Goal: Task Accomplishment & Management: Use online tool/utility

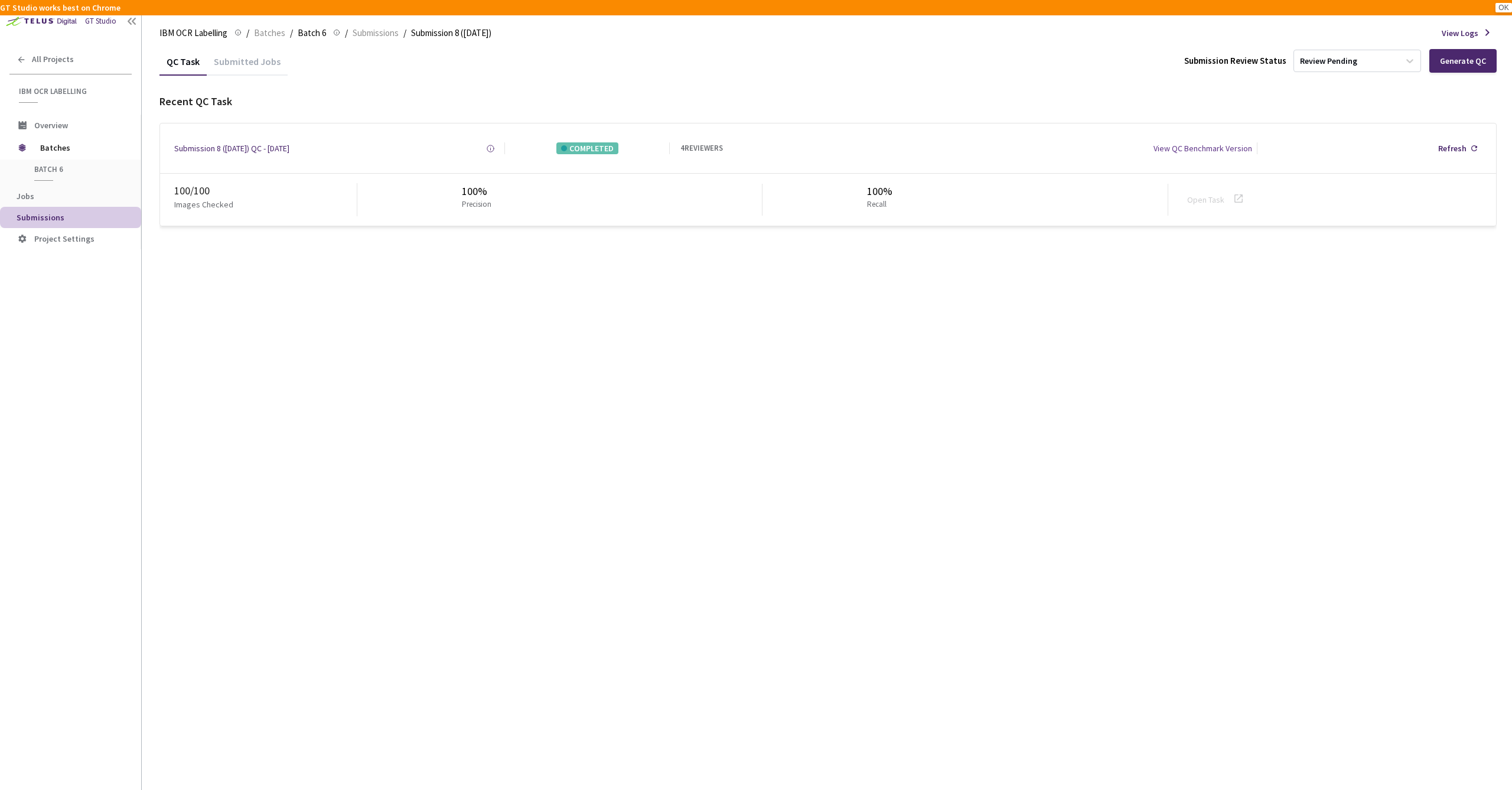
click at [78, 213] on span "Submissions" at bounding box center [74, 217] width 115 height 10
click at [253, 53] on div "Submitted Jobs" at bounding box center [247, 59] width 81 height 25
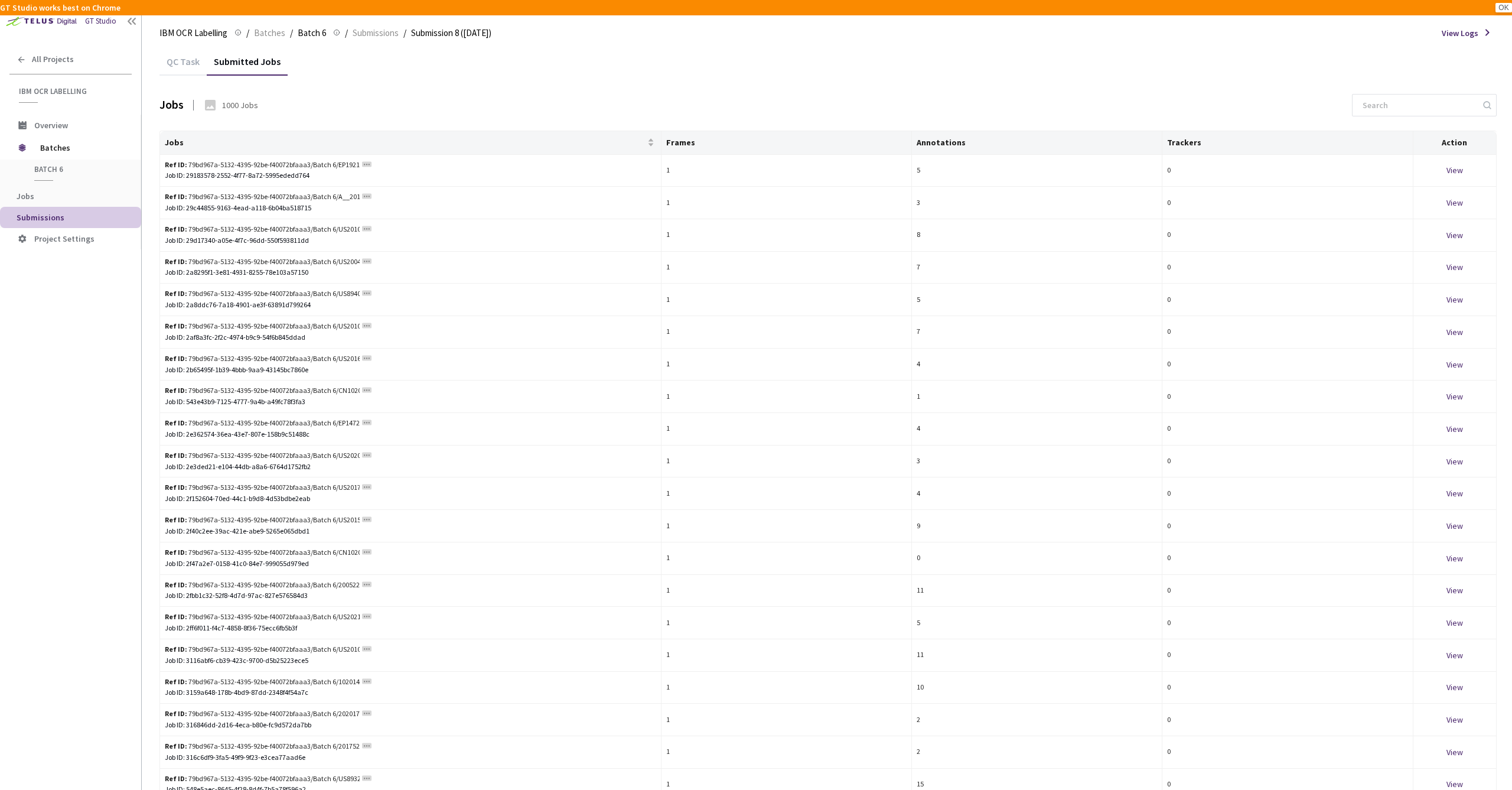
click at [186, 56] on div "QC Task" at bounding box center [183, 65] width 47 height 20
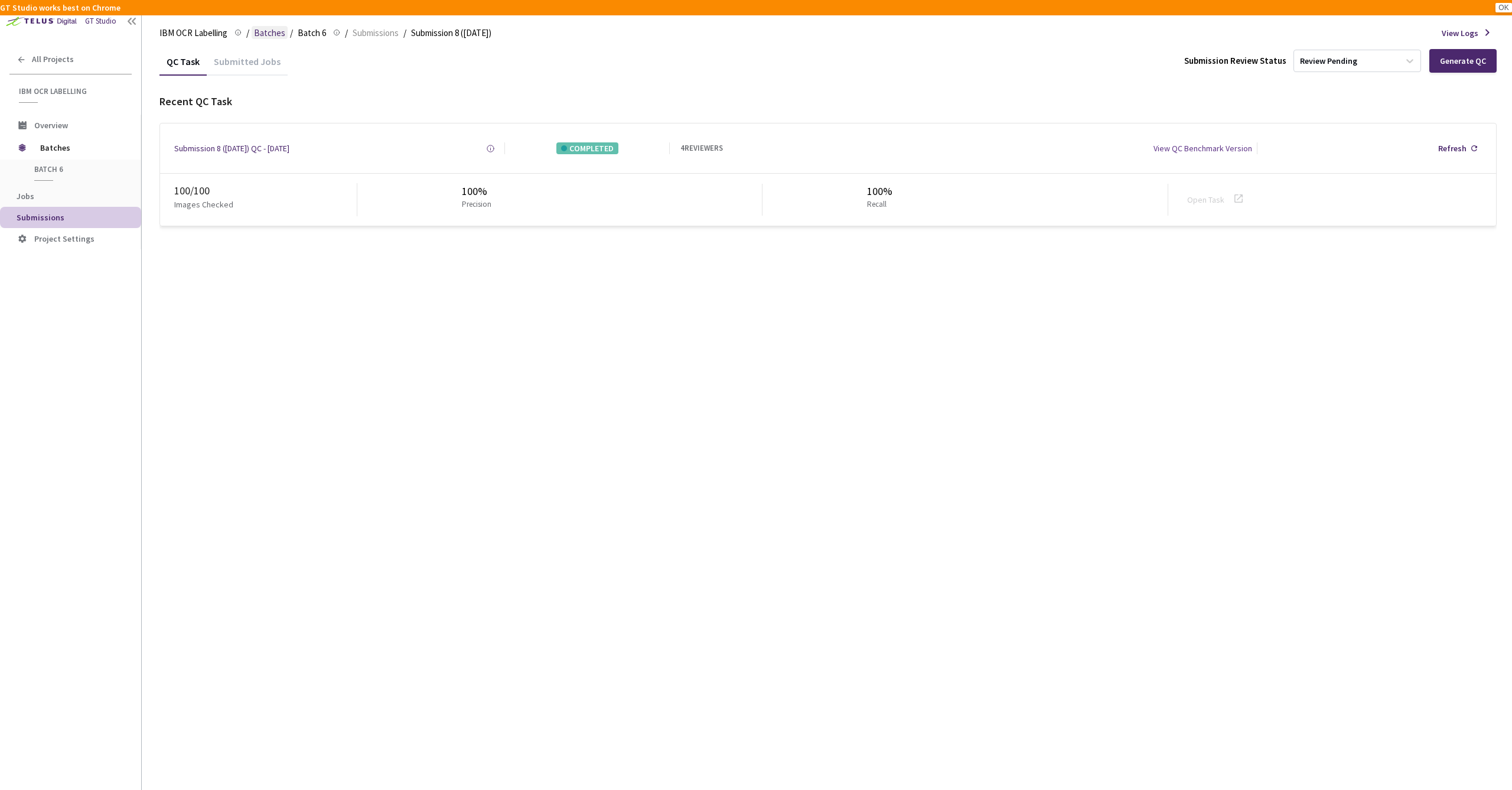
click at [266, 31] on span "Batches" at bounding box center [269, 33] width 31 height 14
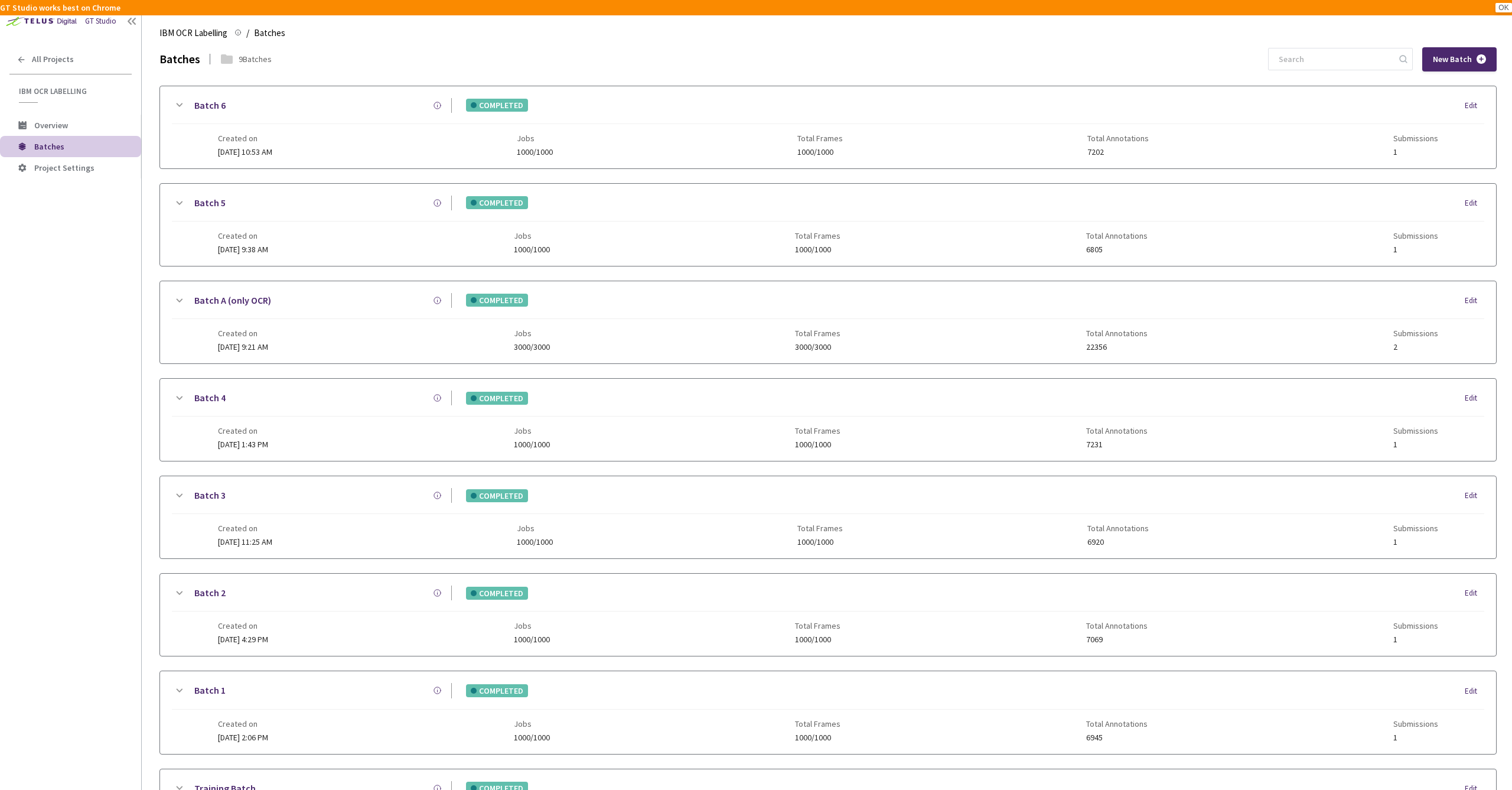
click at [55, 146] on span "Batches" at bounding box center [50, 146] width 30 height 10
click at [587, 212] on div "Batch 5 COMPLETED Edit" at bounding box center [828, 209] width 1312 height 26
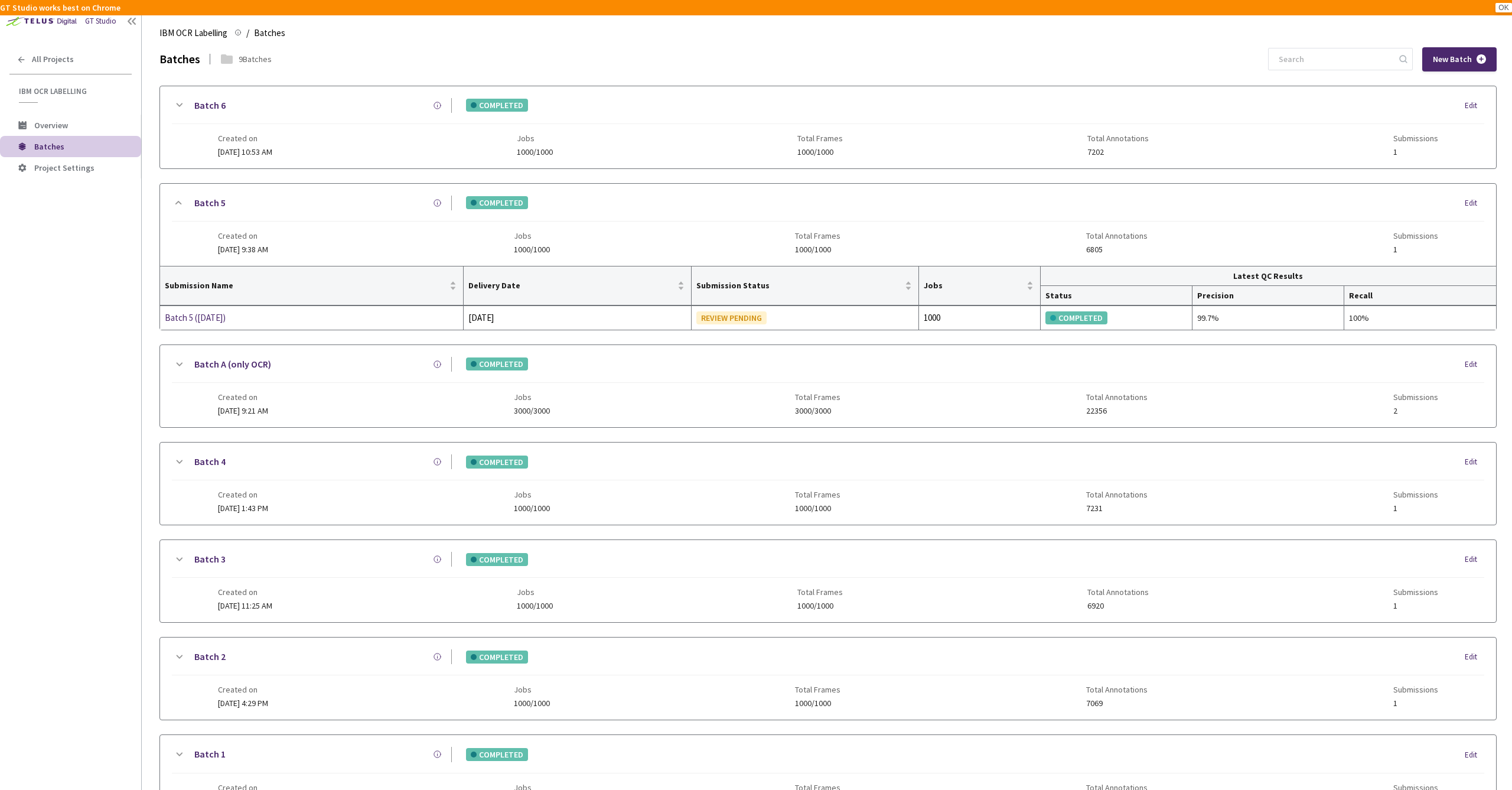
click at [642, 106] on div "COMPLETED Edit" at bounding box center [968, 105] width 1032 height 13
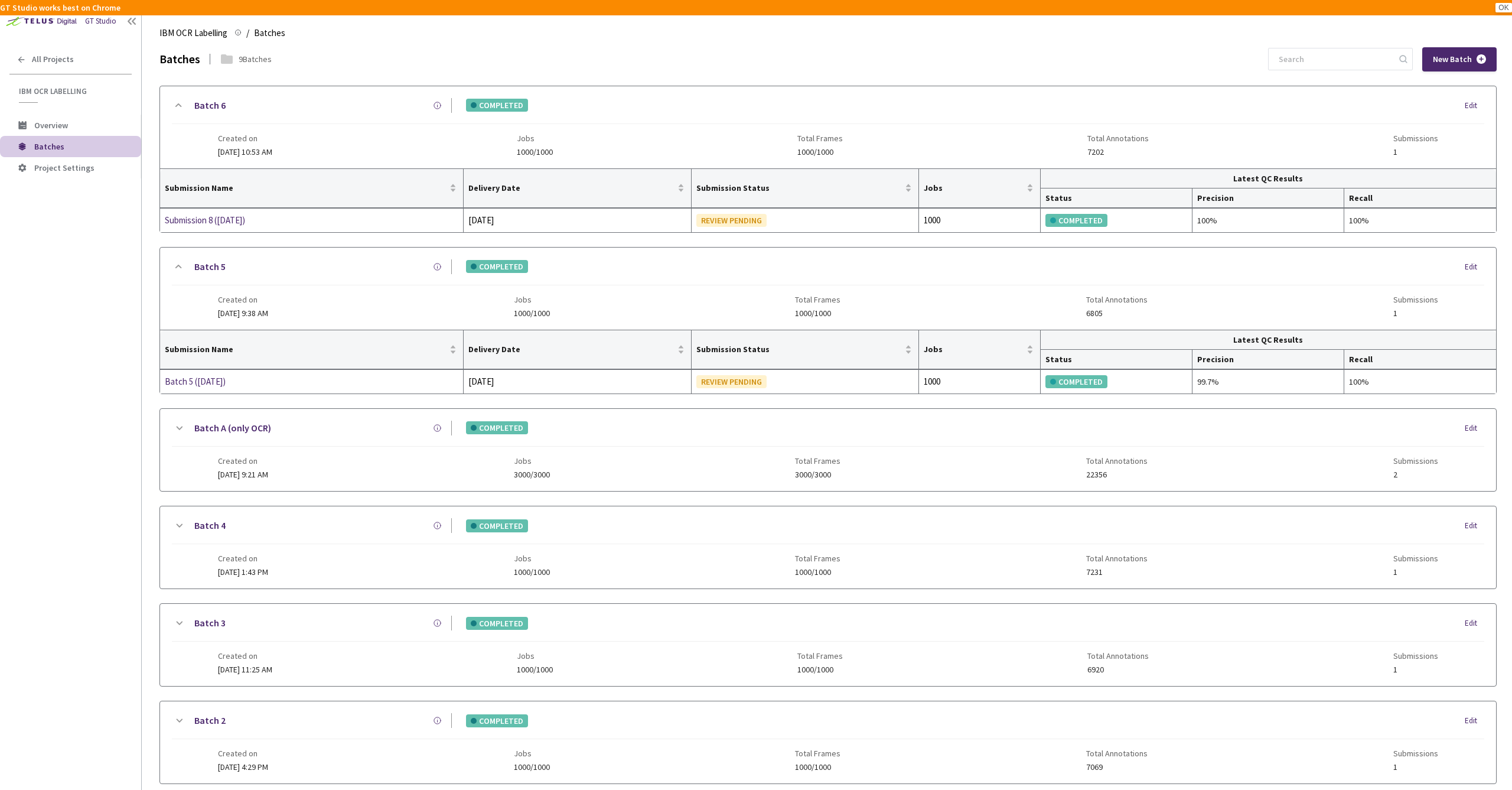
click at [642, 106] on div "COMPLETED Edit" at bounding box center [968, 105] width 1032 height 13
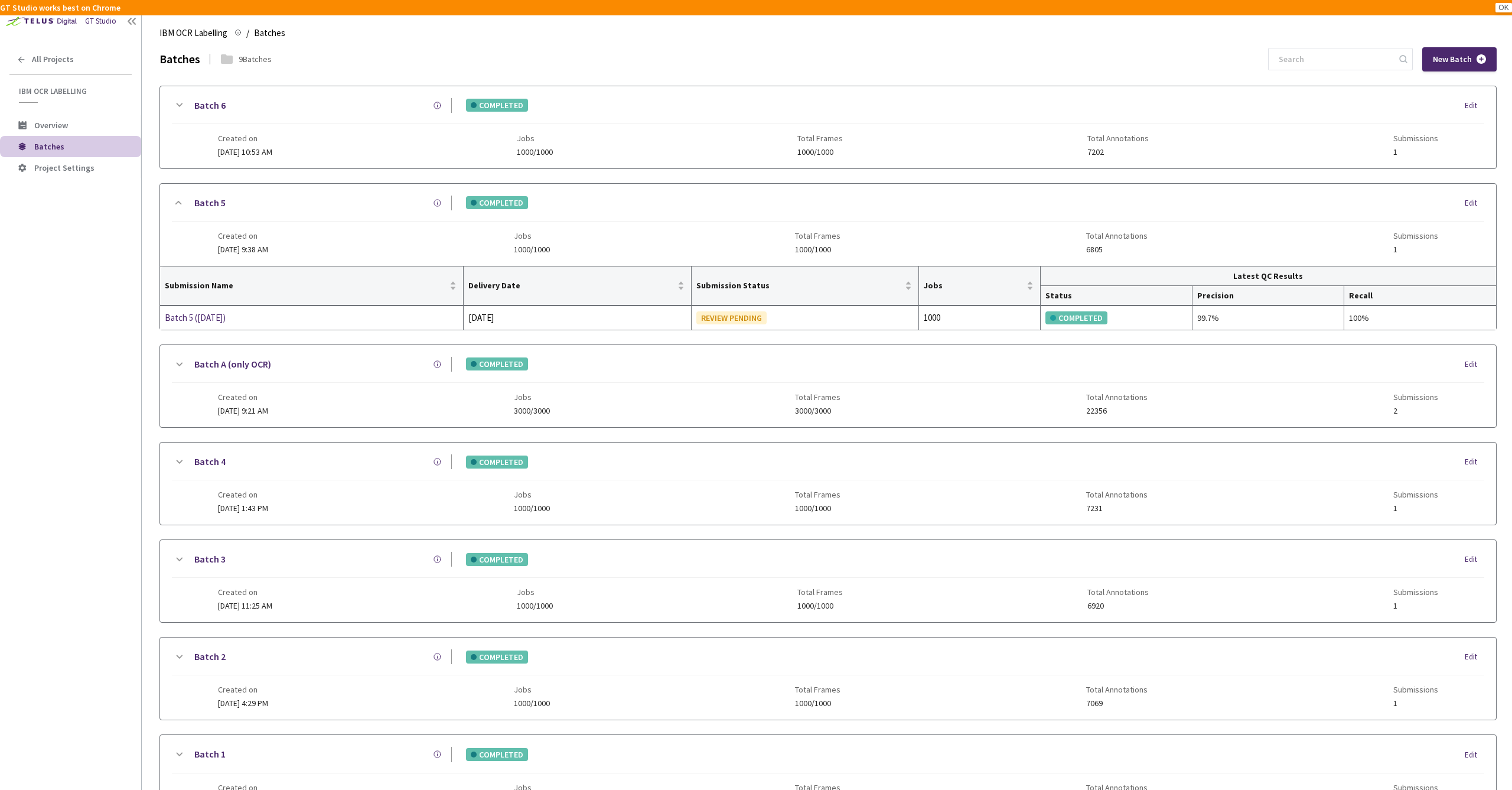
click at [641, 214] on div "Batch 5 COMPLETED Edit" at bounding box center [828, 209] width 1312 height 26
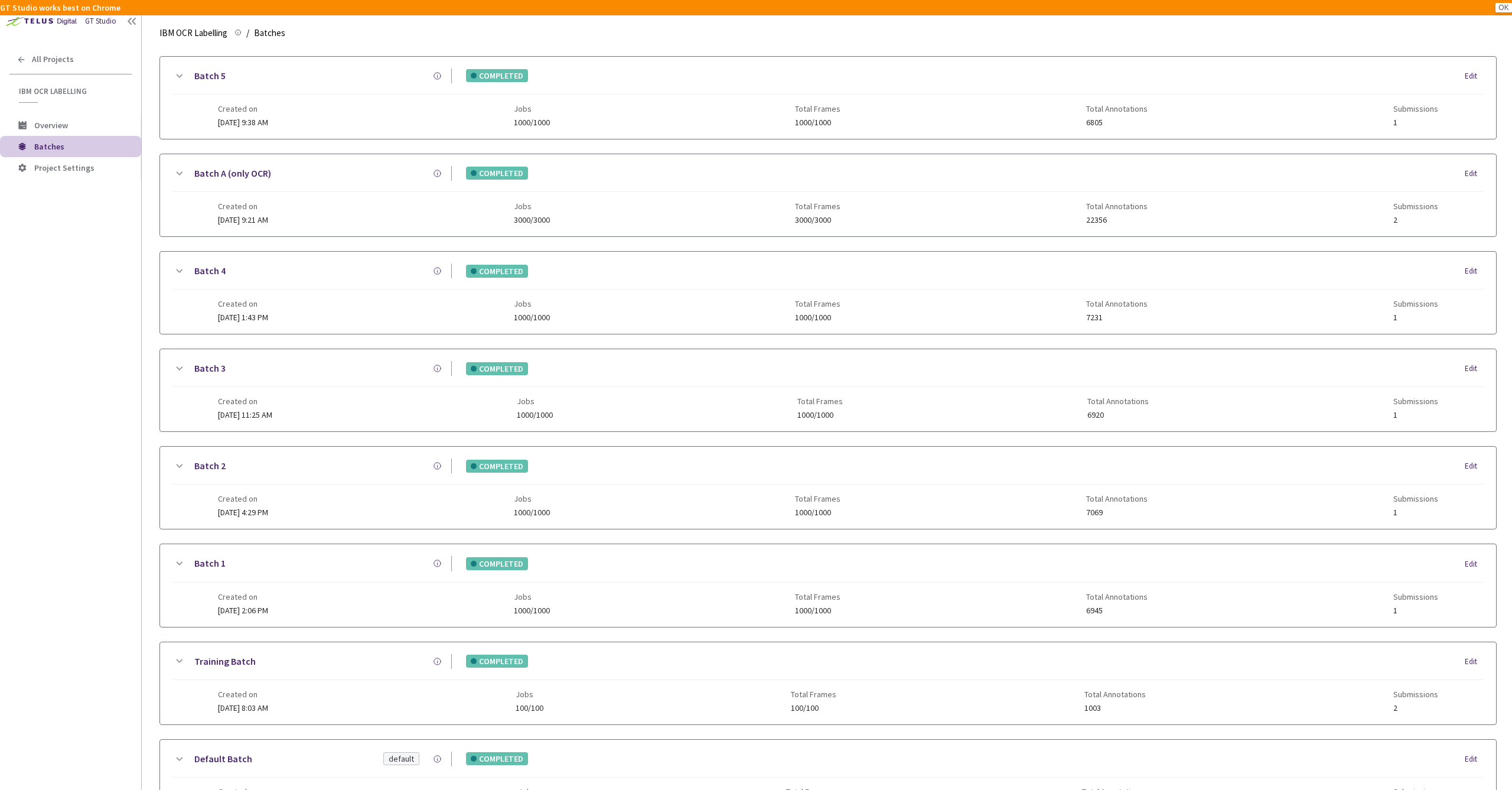
scroll to position [159, 0]
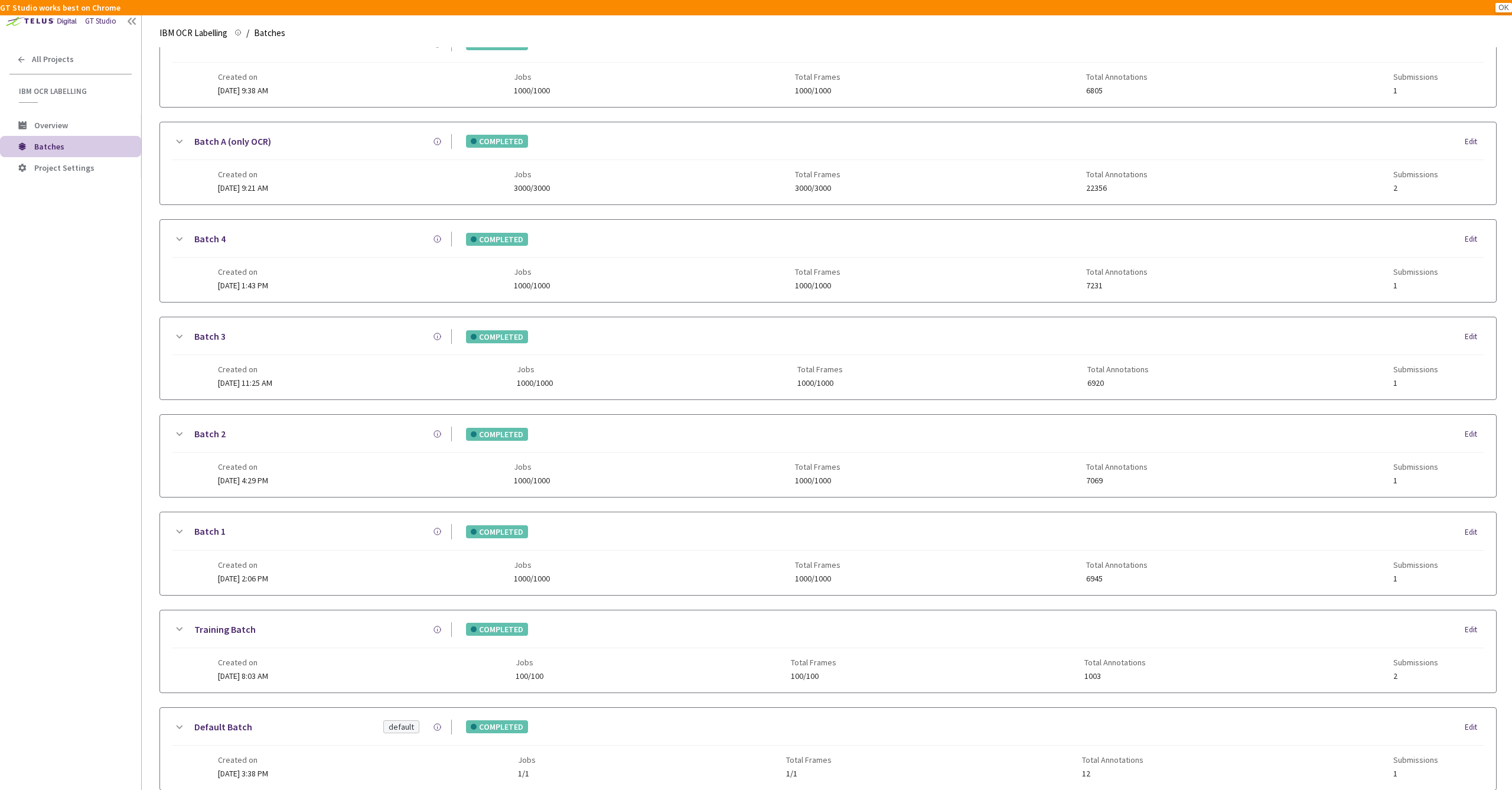
click at [631, 537] on div "COMPLETED Edit" at bounding box center [968, 532] width 1032 height 13
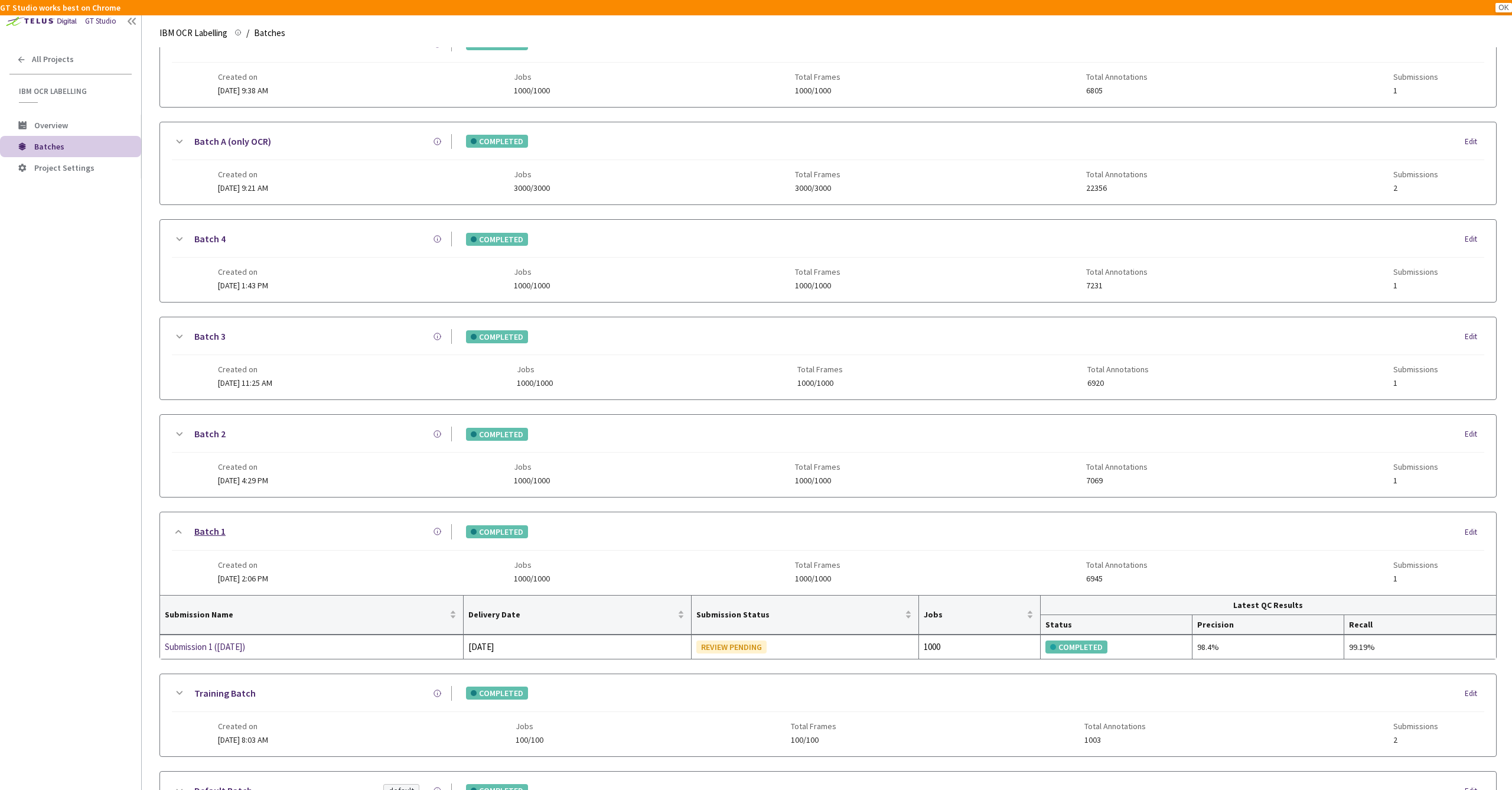
click at [213, 530] on link "Batch 1" at bounding box center [209, 531] width 31 height 15
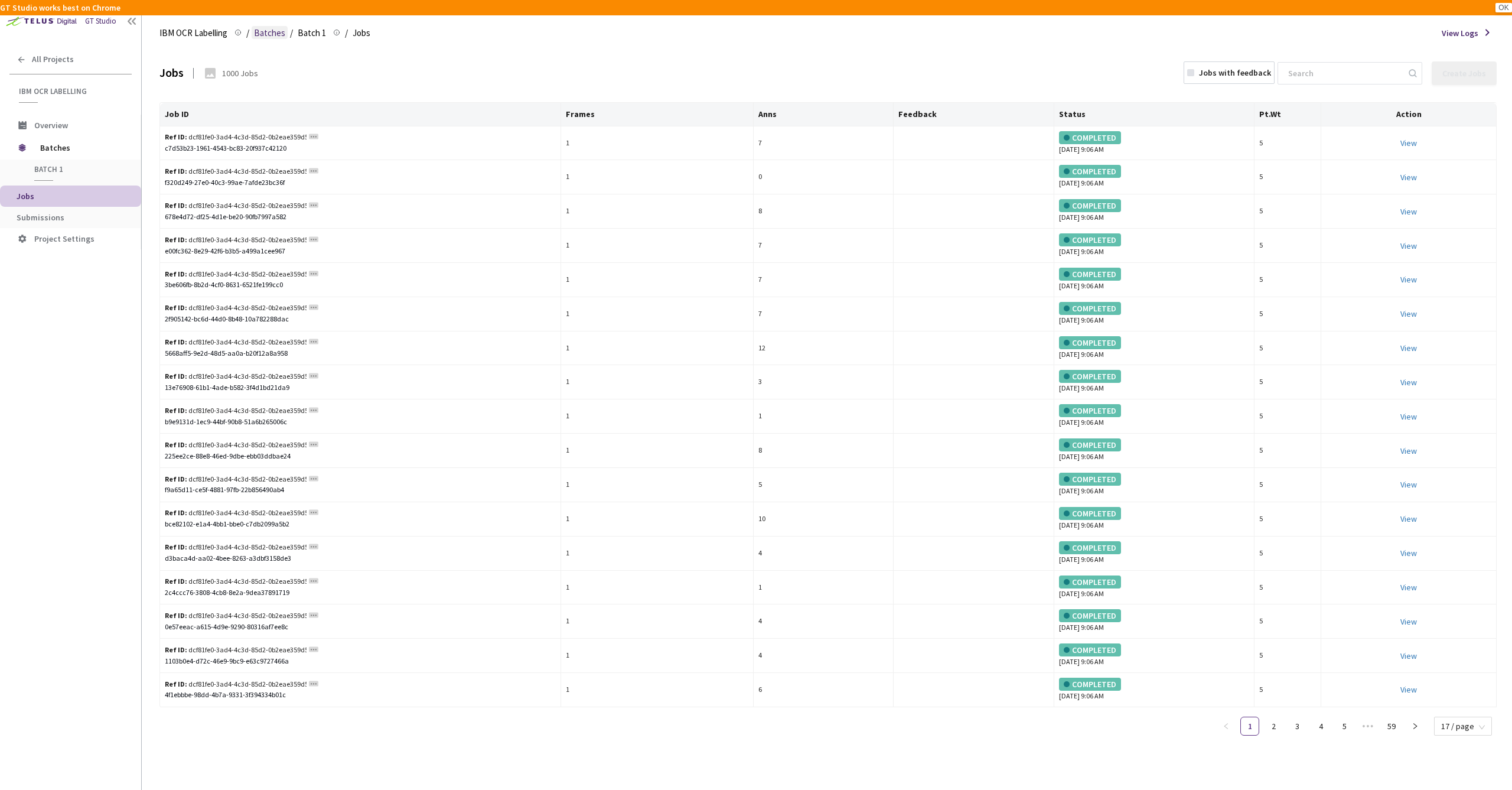
click at [271, 35] on span "Batches" at bounding box center [269, 33] width 31 height 14
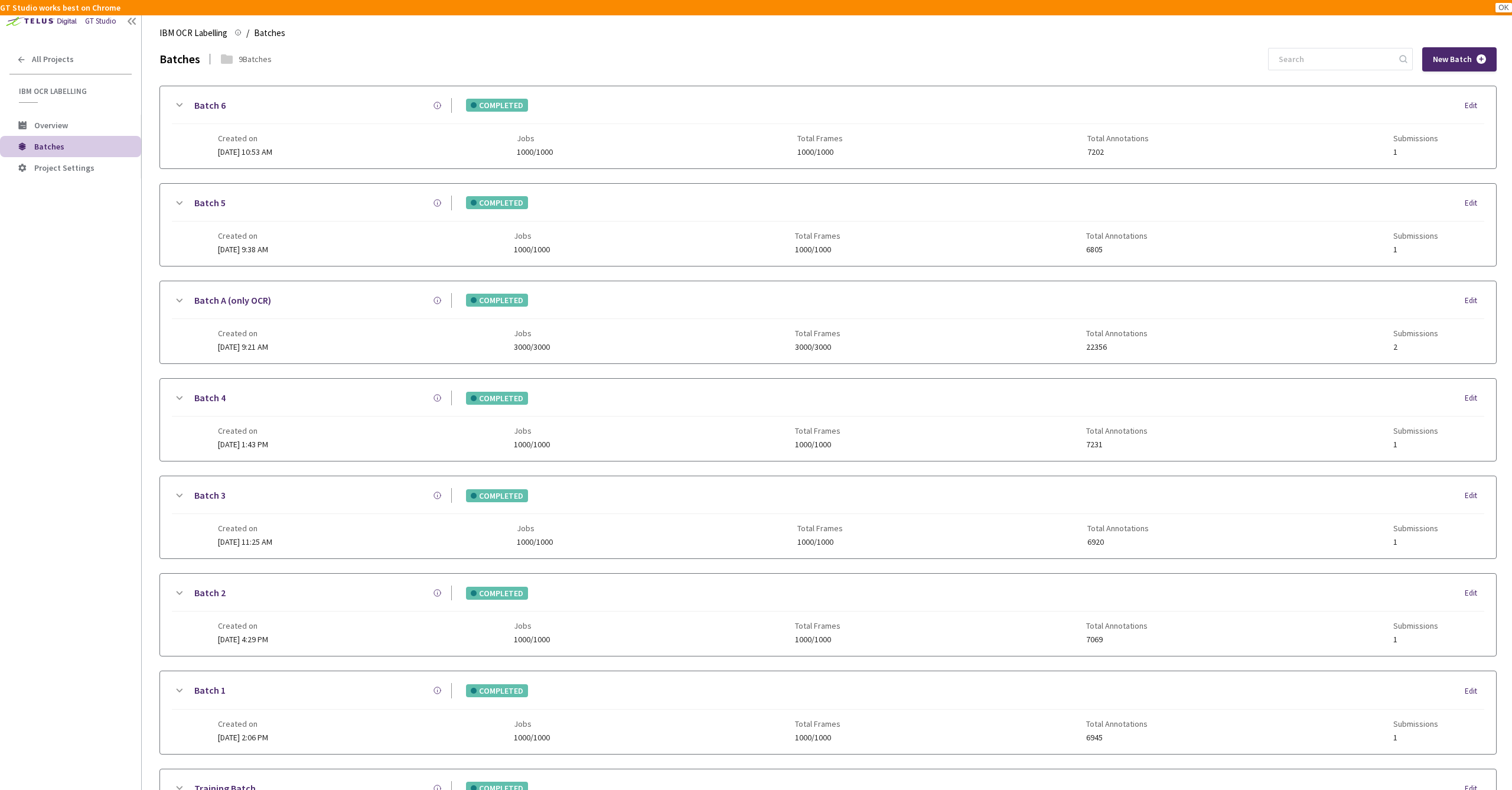
click at [61, 151] on span "Batches" at bounding box center [50, 146] width 30 height 10
click at [63, 148] on span "Batches" at bounding box center [83, 146] width 97 height 10
click at [60, 125] on span "Overview" at bounding box center [52, 125] width 34 height 10
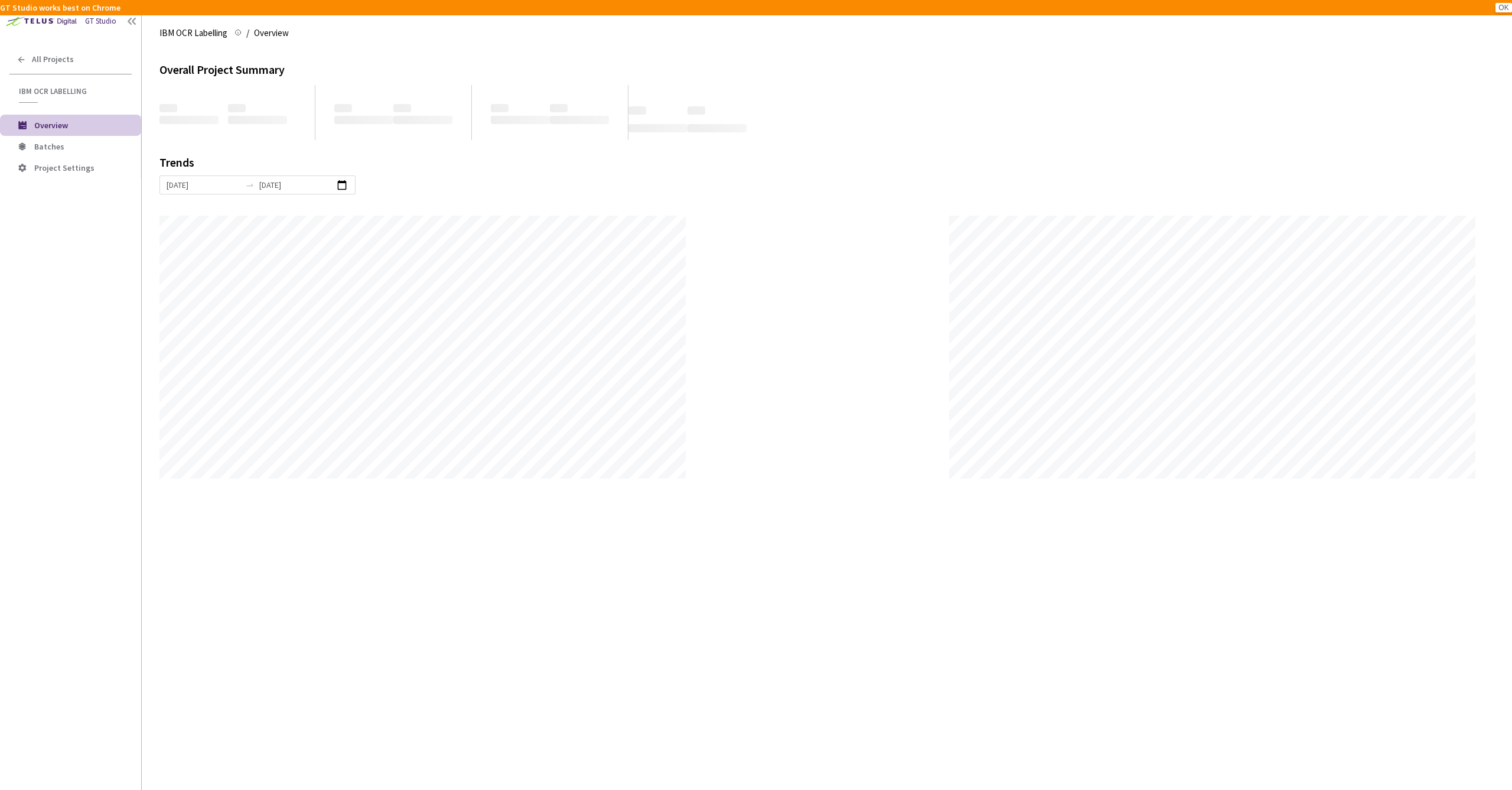
scroll to position [790, 1512]
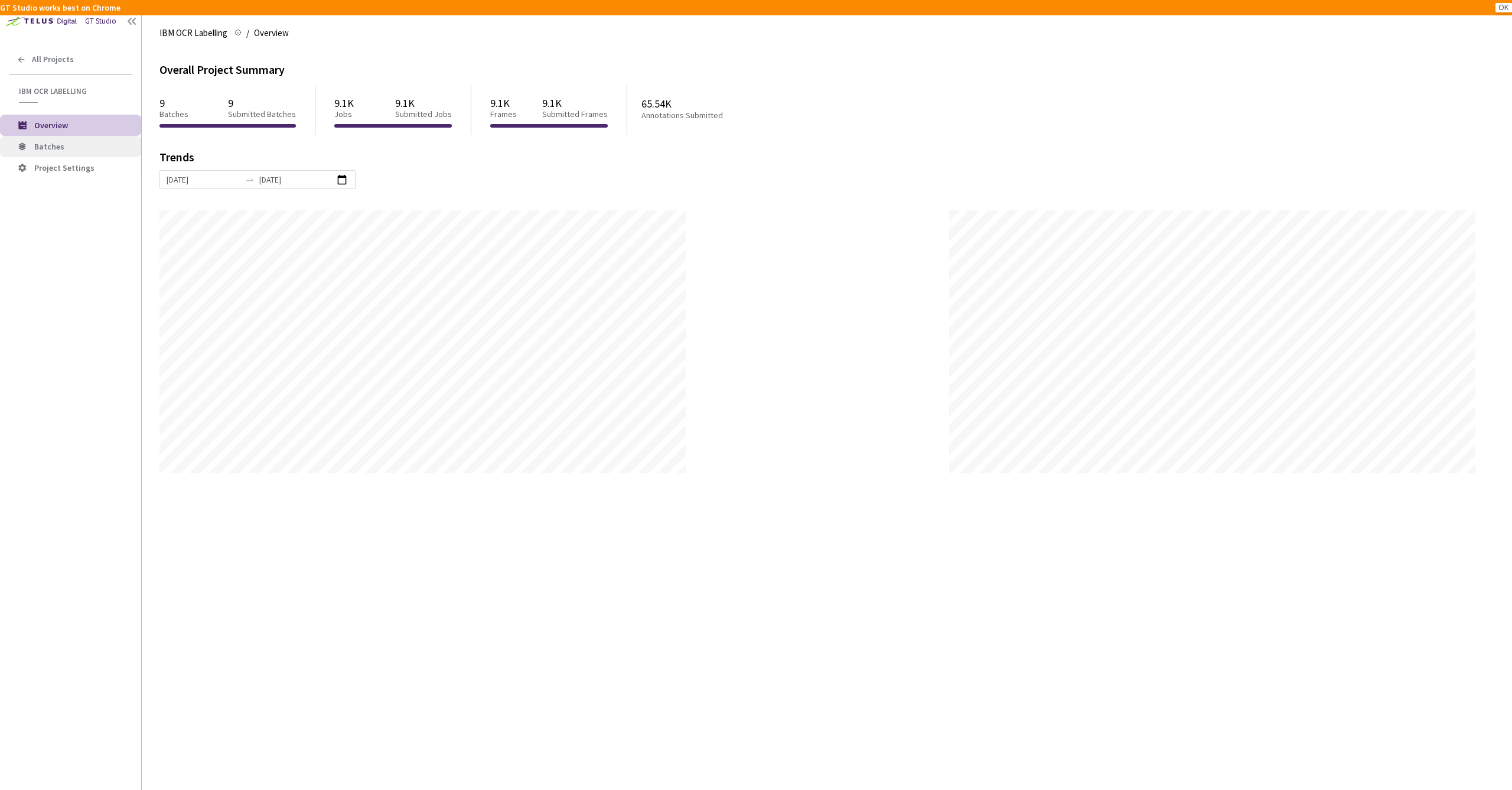
click at [60, 144] on span "Batches" at bounding box center [50, 146] width 30 height 10
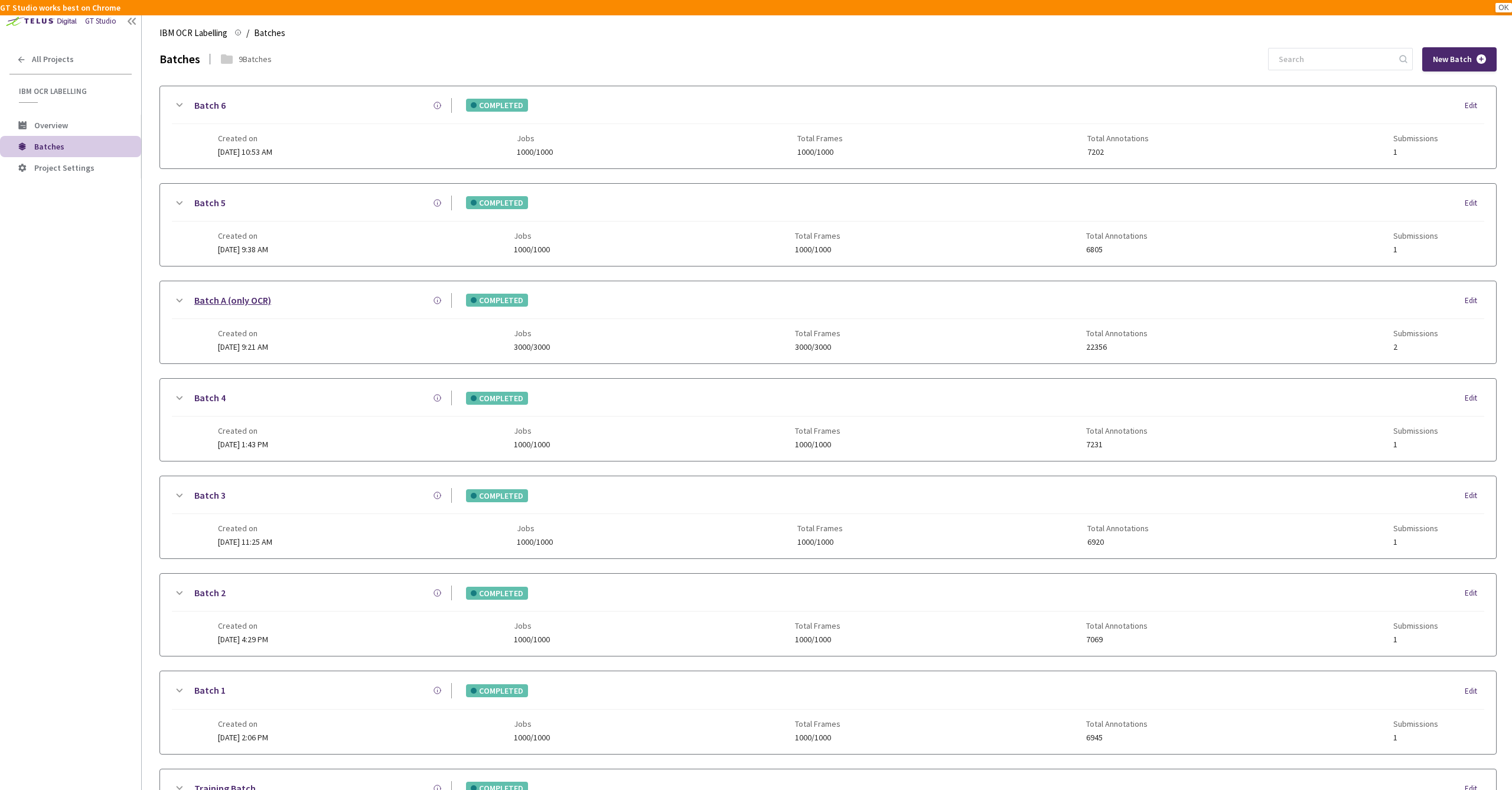
click at [213, 303] on link "Batch A (only OCR)" at bounding box center [232, 301] width 77 height 15
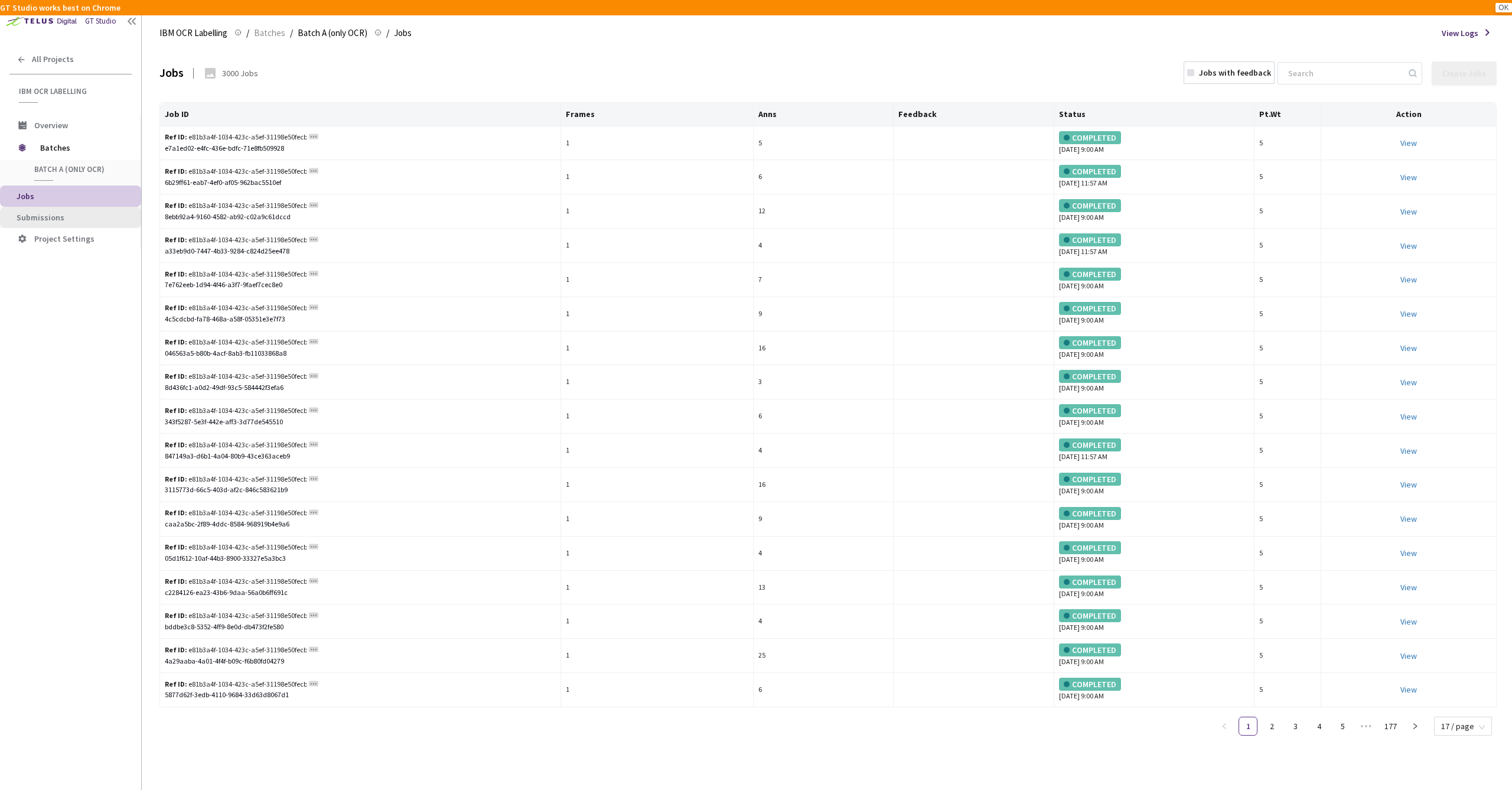
click at [74, 218] on span "Submissions" at bounding box center [74, 217] width 115 height 10
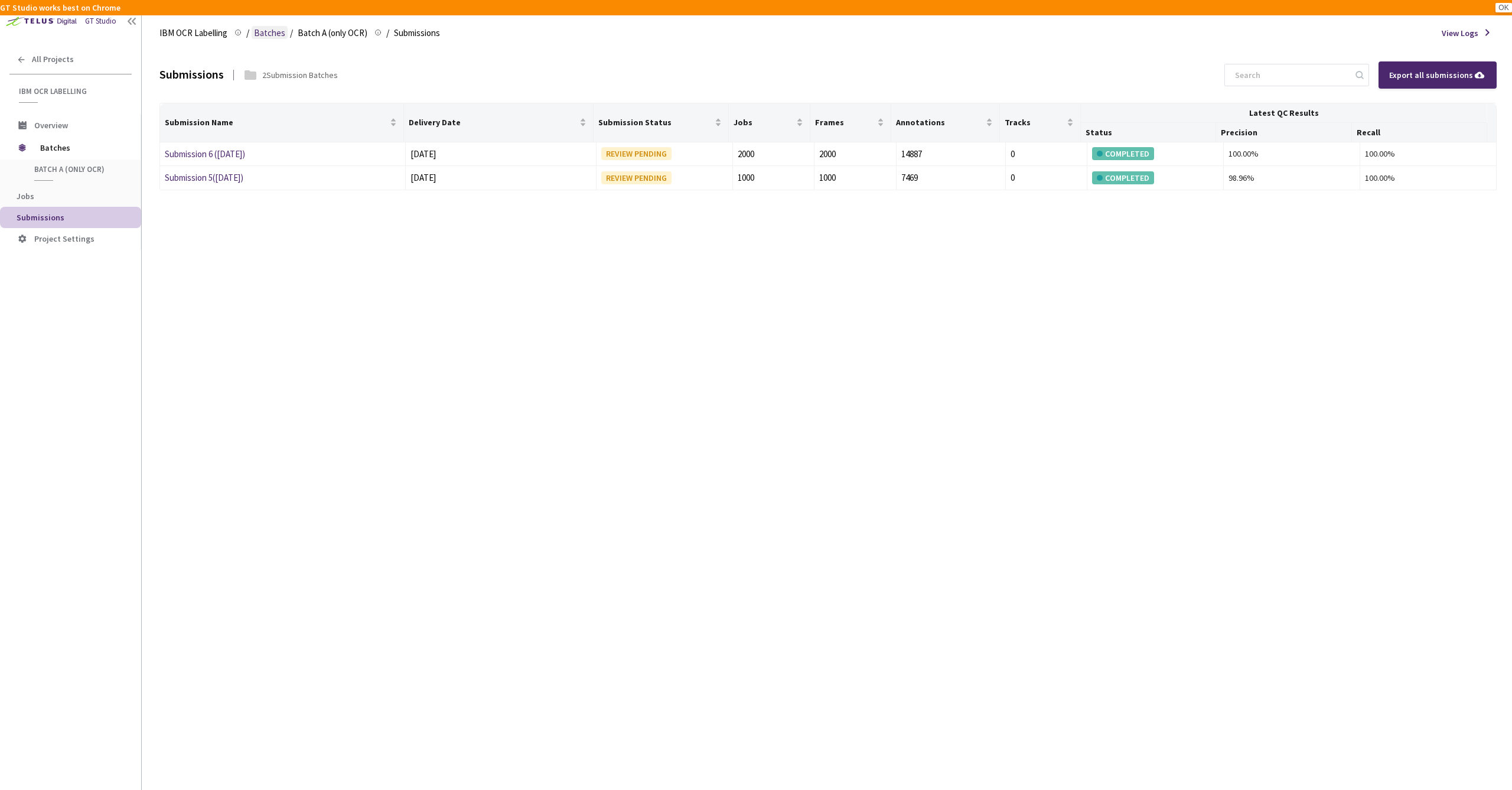
click at [268, 34] on span "Batches" at bounding box center [269, 33] width 31 height 14
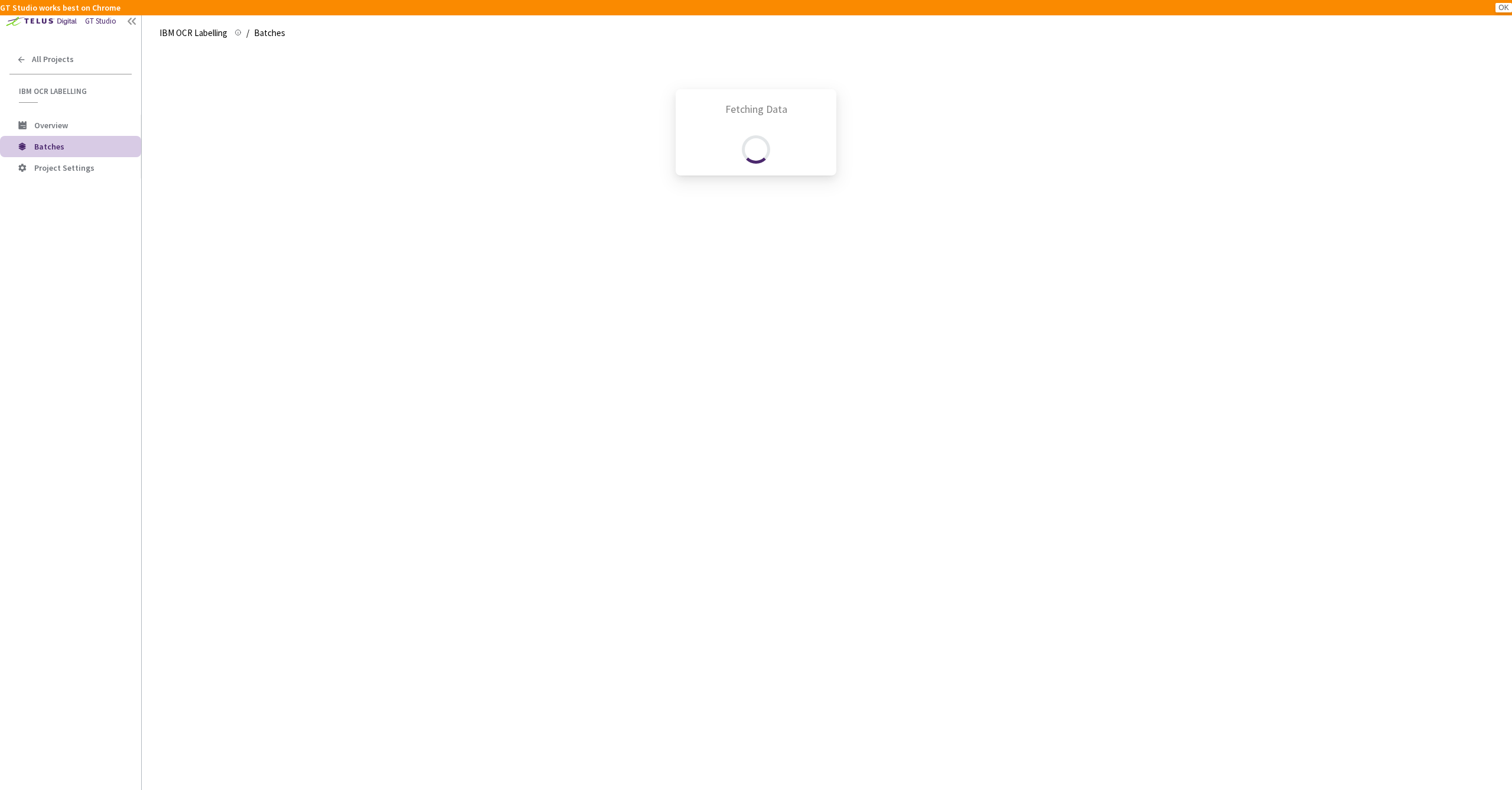
scroll to position [228, 0]
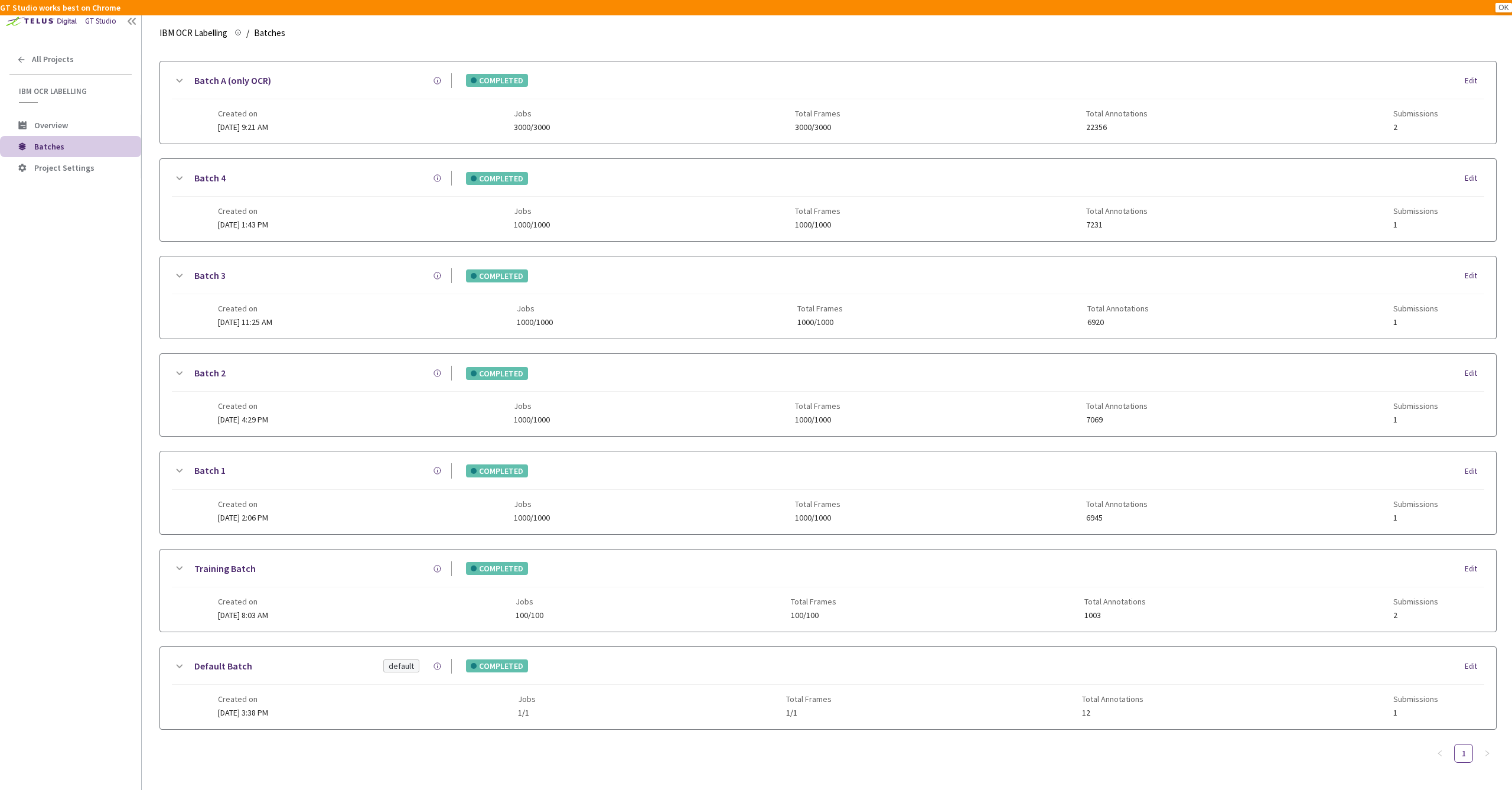
click at [324, 465] on div "Batch 1" at bounding box center [319, 470] width 266 height 15
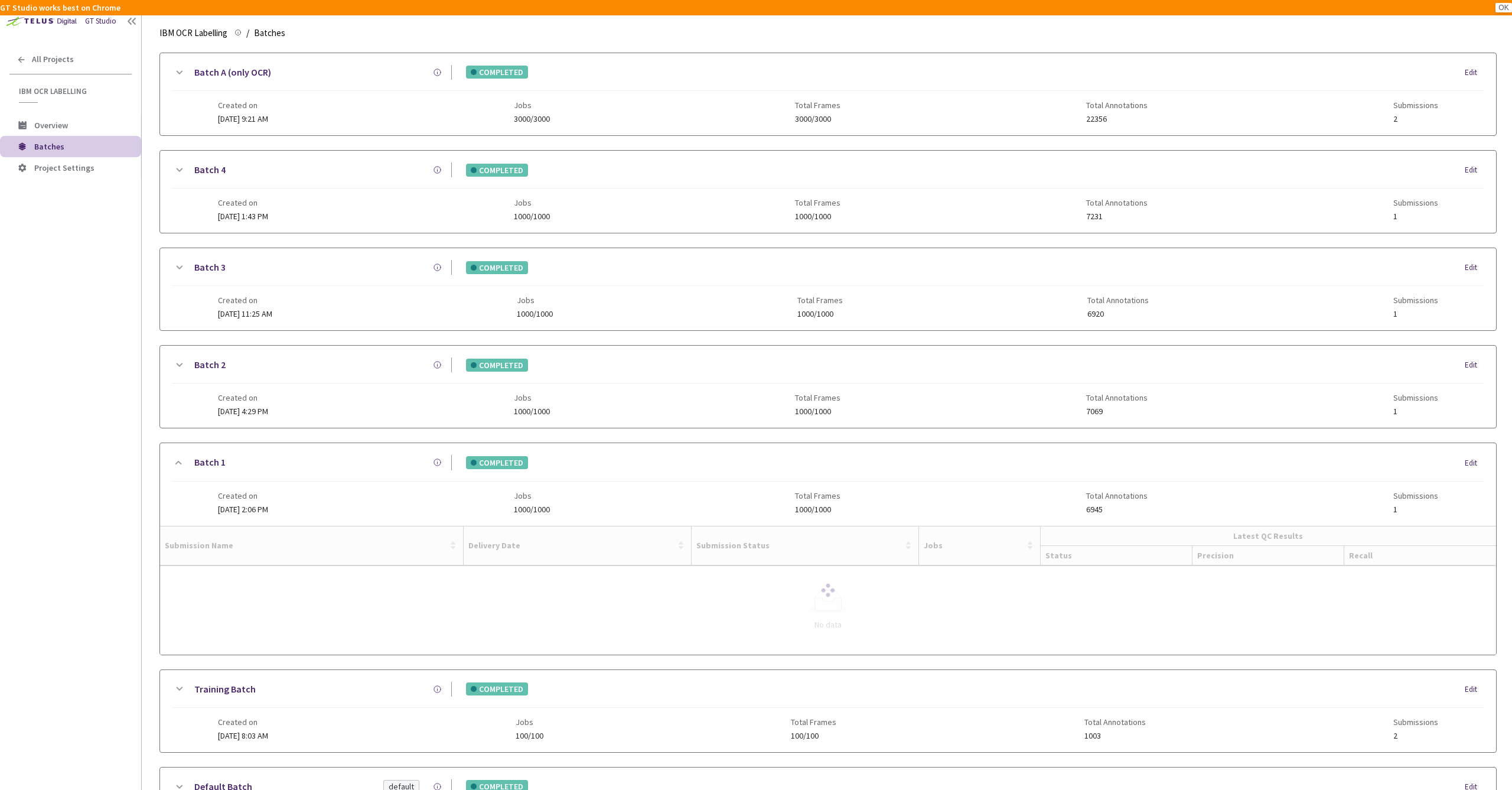
scroll to position [218, 0]
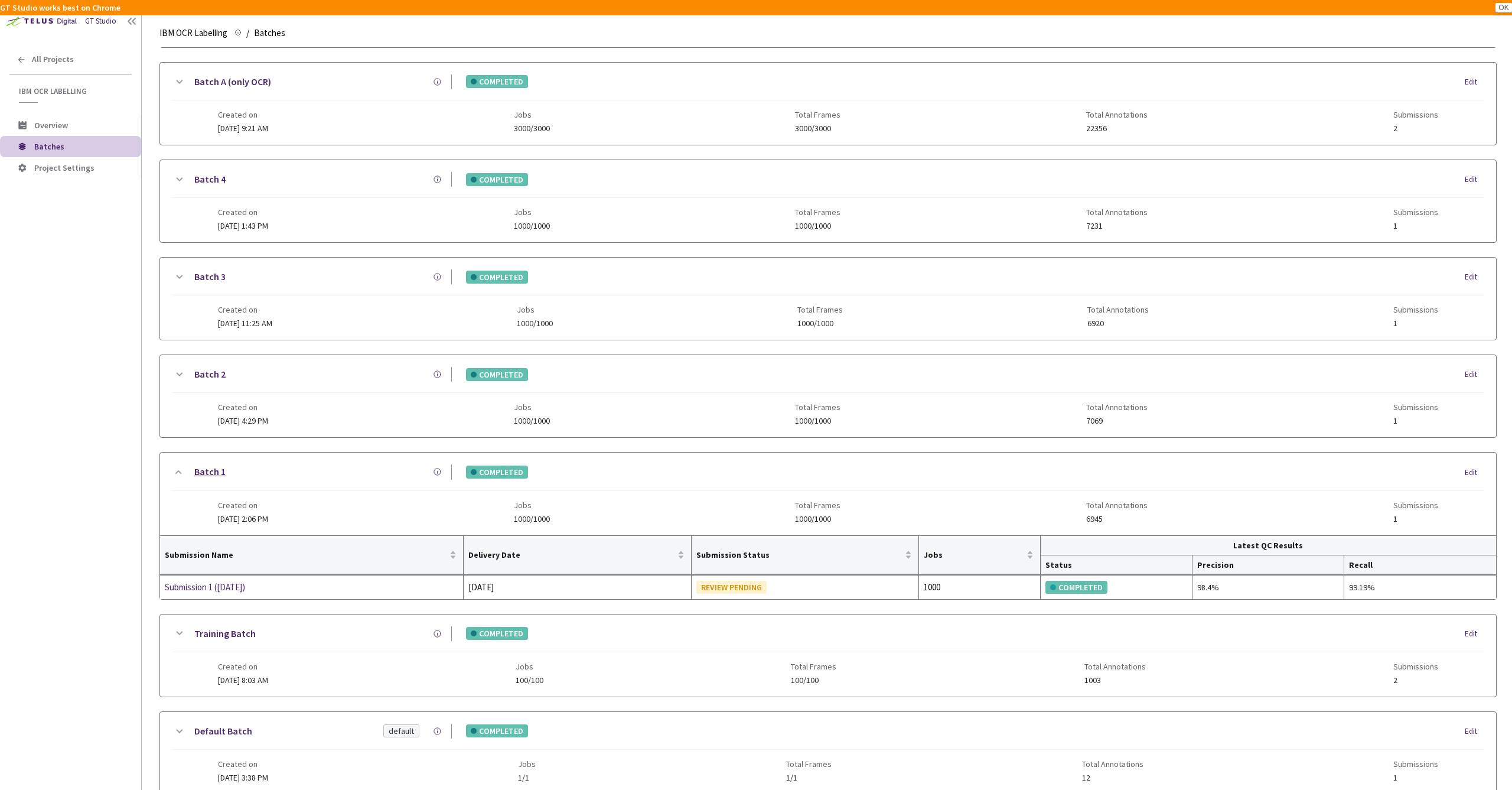
click at [215, 472] on link "Batch 1" at bounding box center [209, 472] width 31 height 15
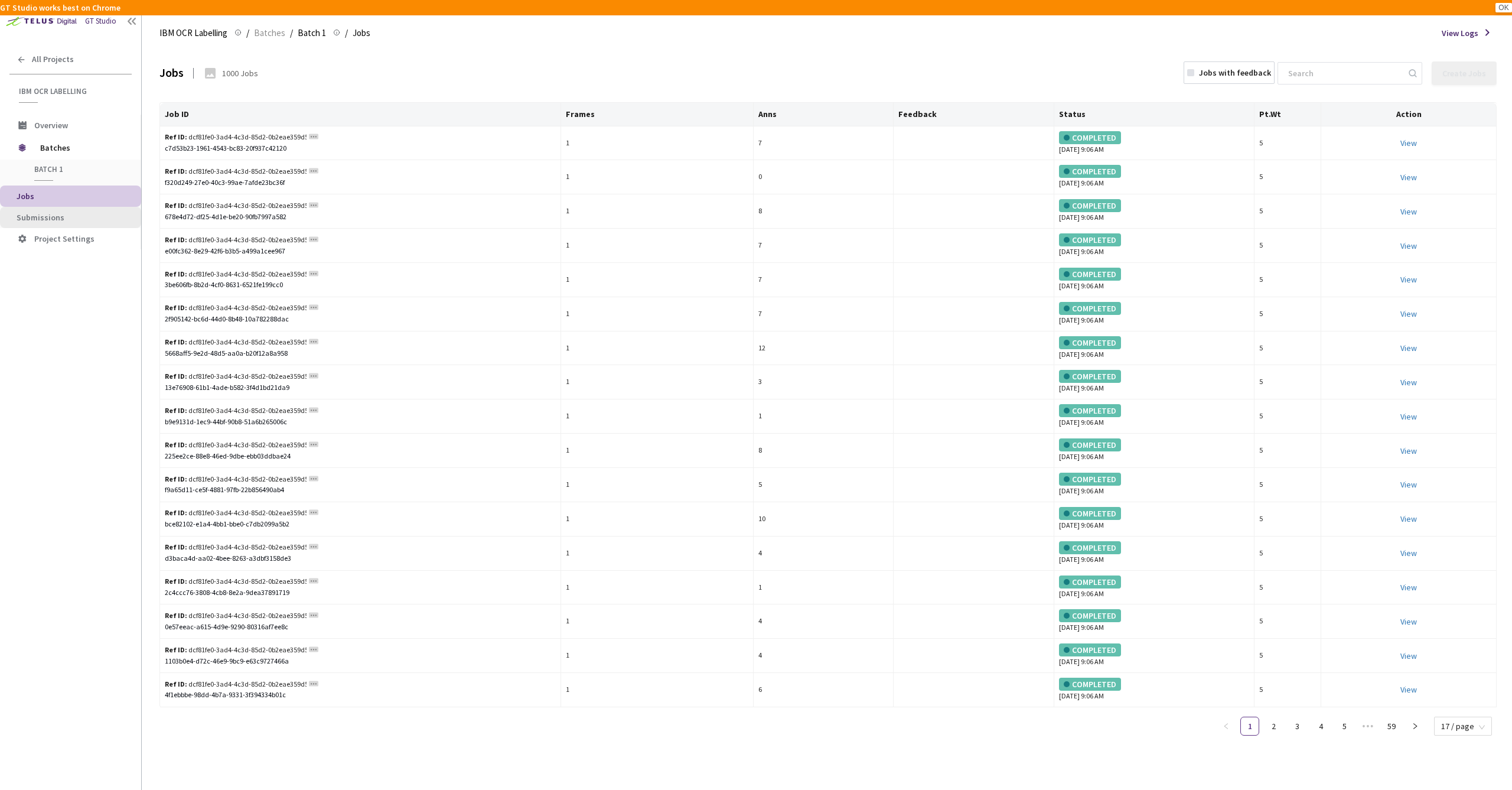
click at [62, 220] on span "Submissions" at bounding box center [40, 216] width 48 height 10
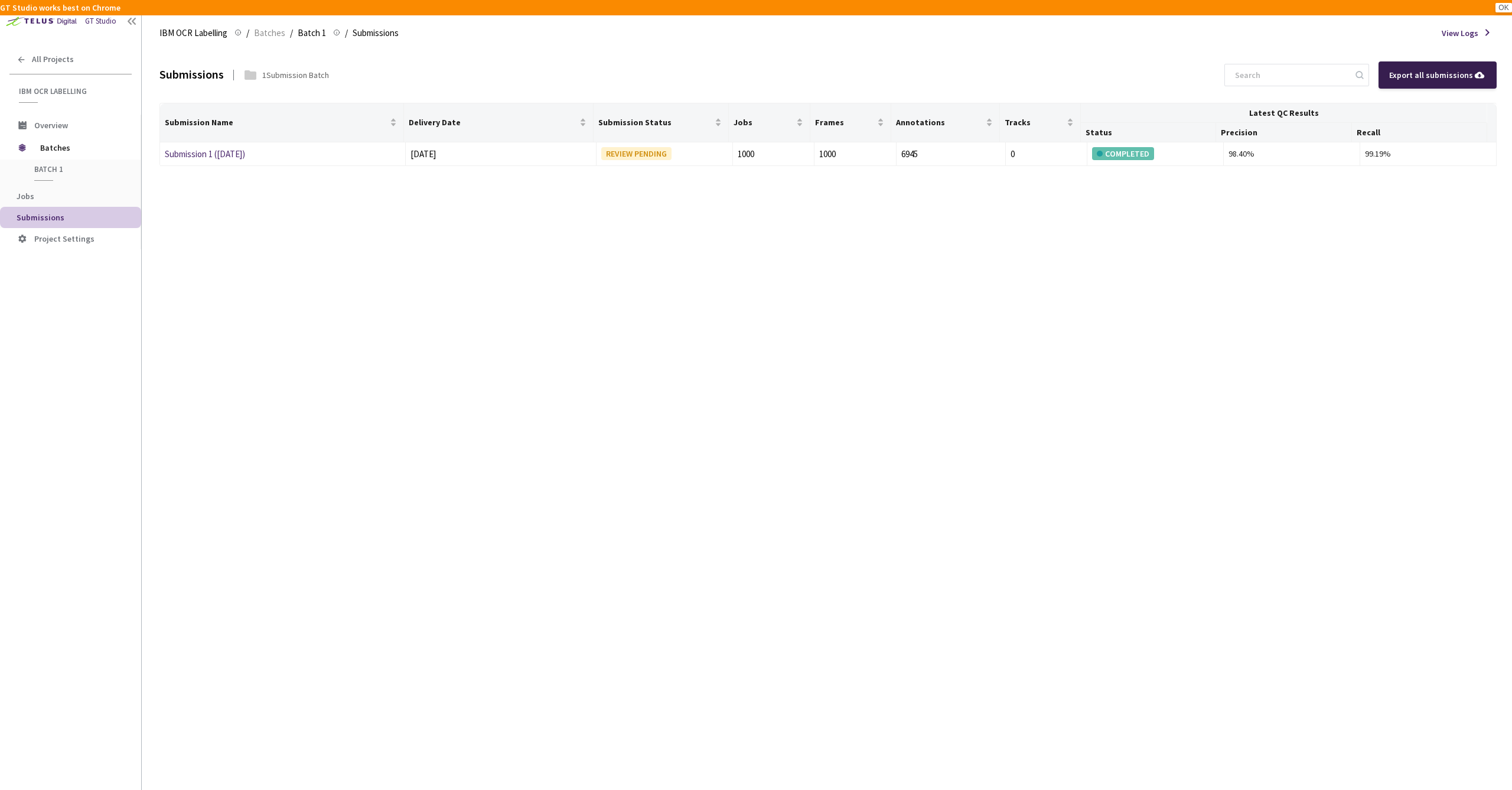
click at [1436, 80] on div "Export all submissions" at bounding box center [1437, 75] width 96 height 13
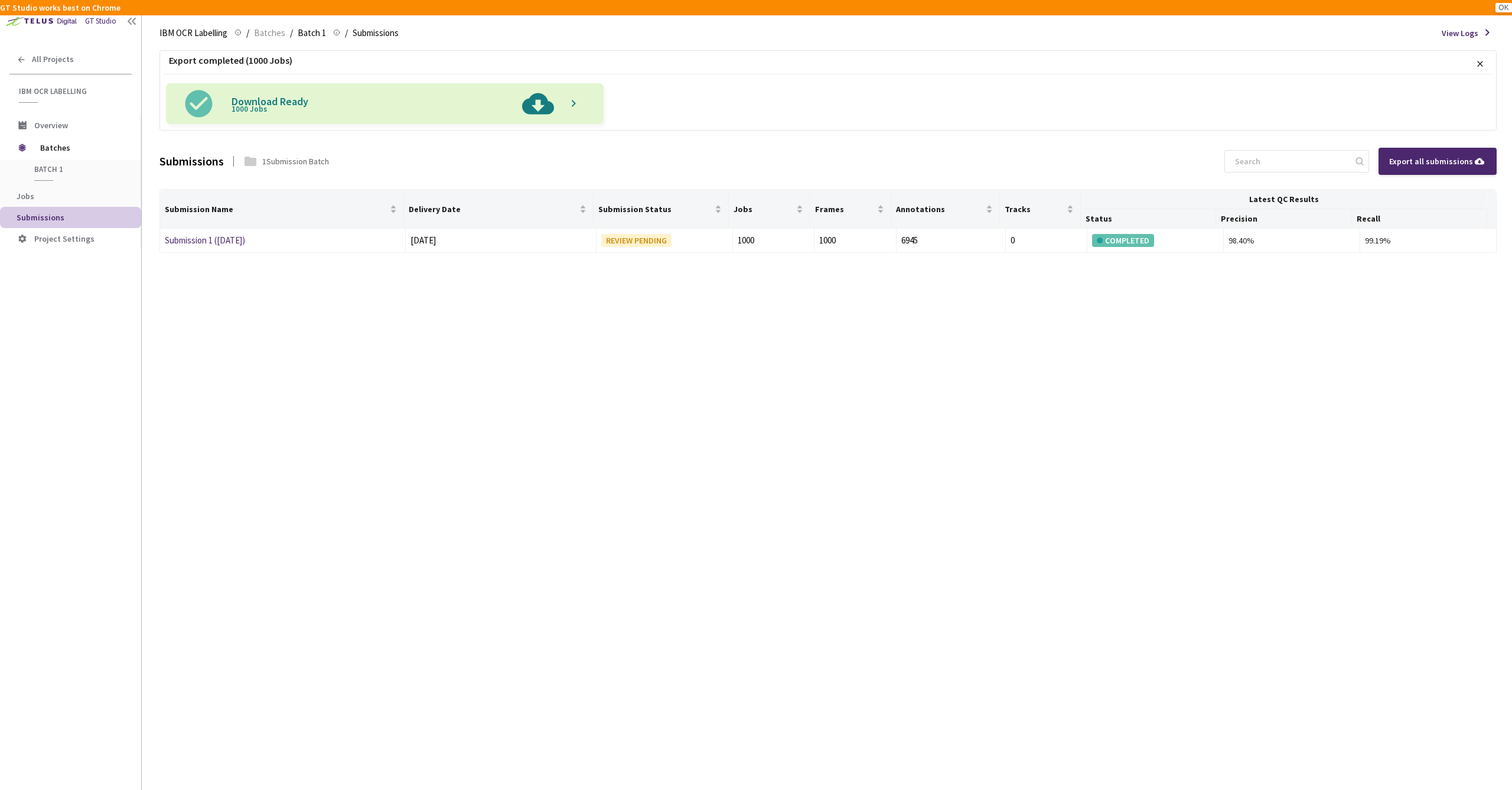
click at [539, 109] on img at bounding box center [538, 104] width 44 height 41
click at [265, 35] on span "Batches" at bounding box center [269, 33] width 31 height 14
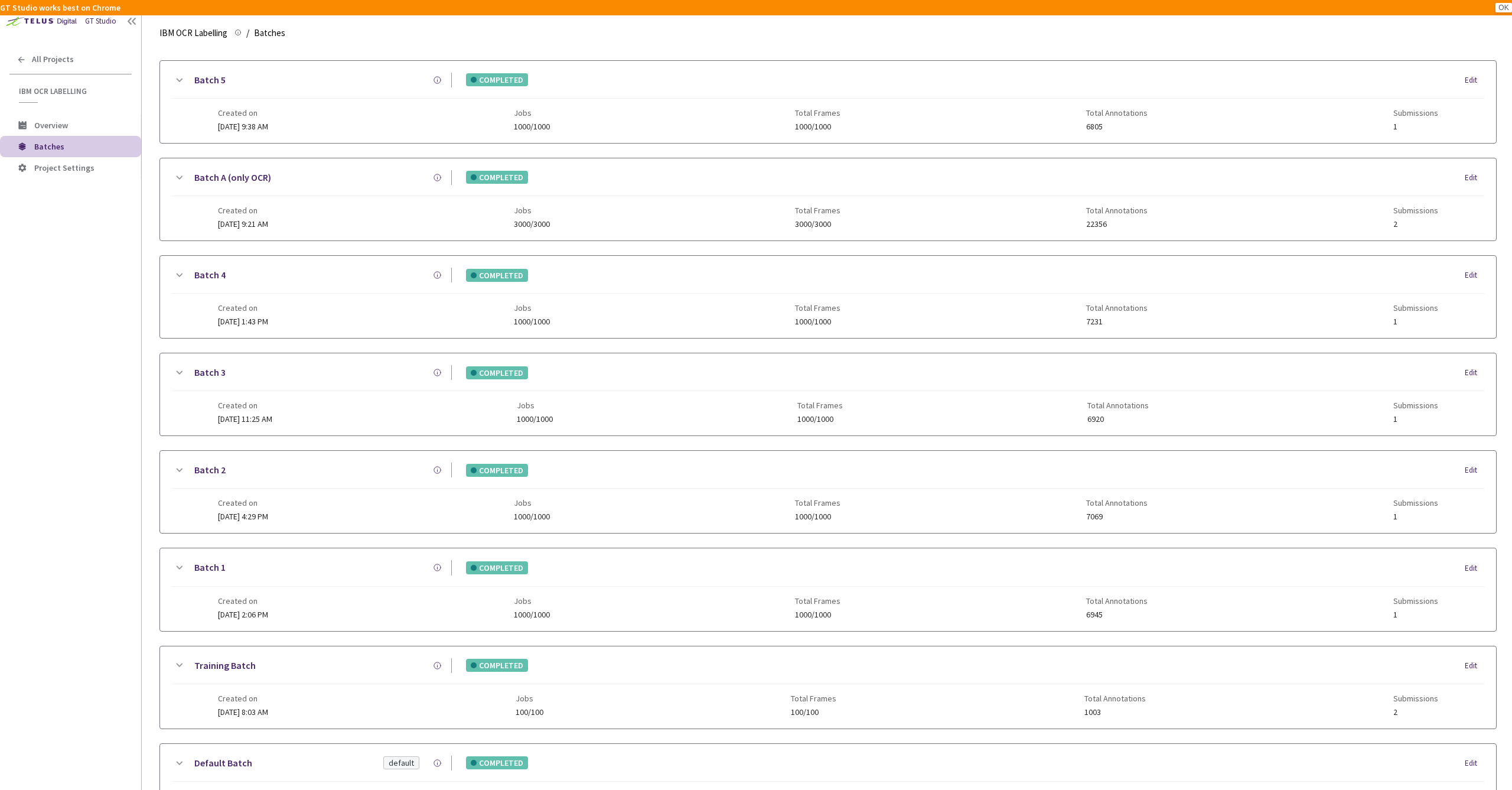
scroll to position [124, 0]
click at [301, 474] on div "Batch 2" at bounding box center [319, 470] width 266 height 15
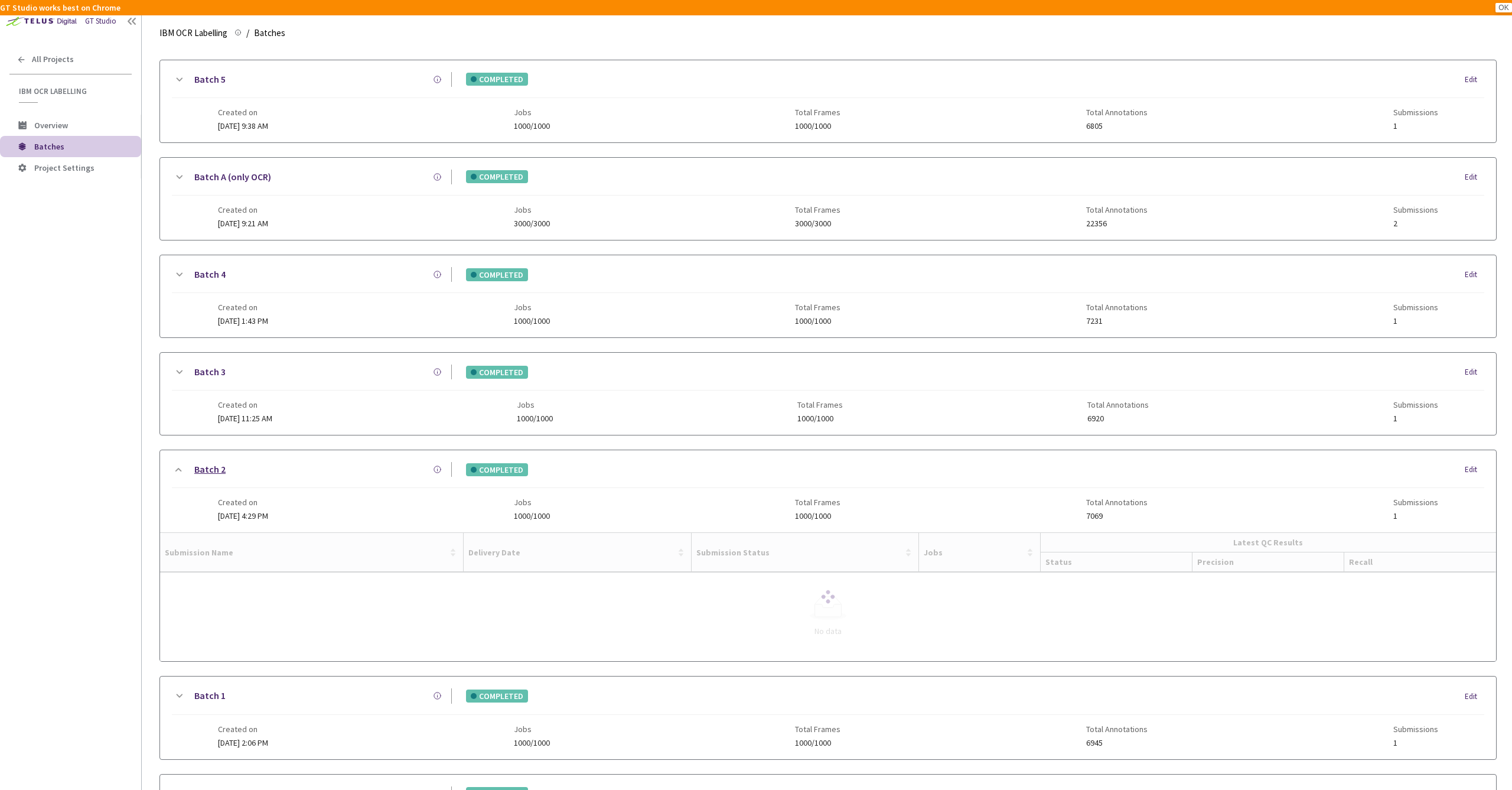
click at [212, 468] on link "Batch 2" at bounding box center [209, 470] width 31 height 15
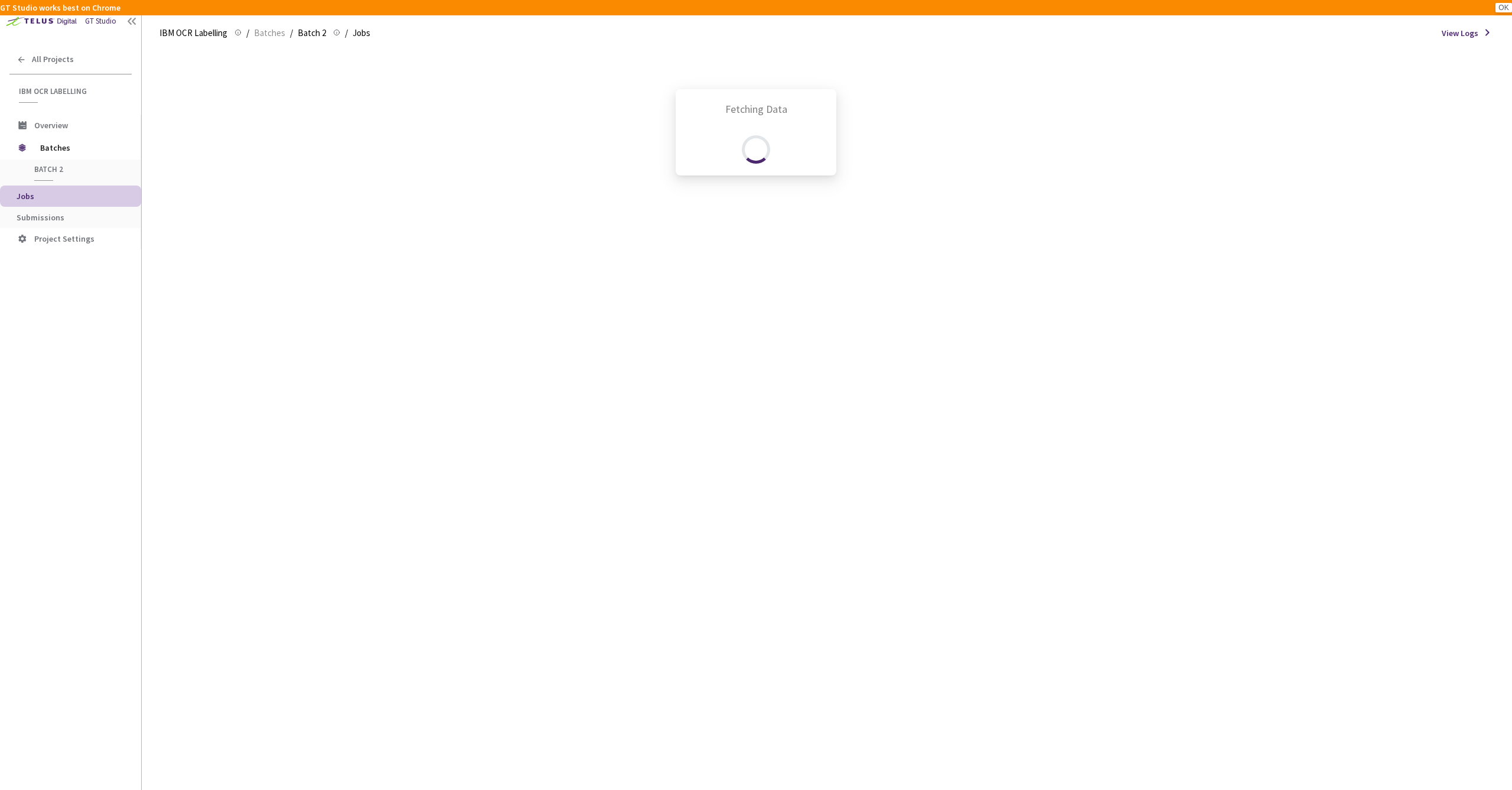
click at [70, 218] on div "Fetching Data" at bounding box center [756, 395] width 1512 height 790
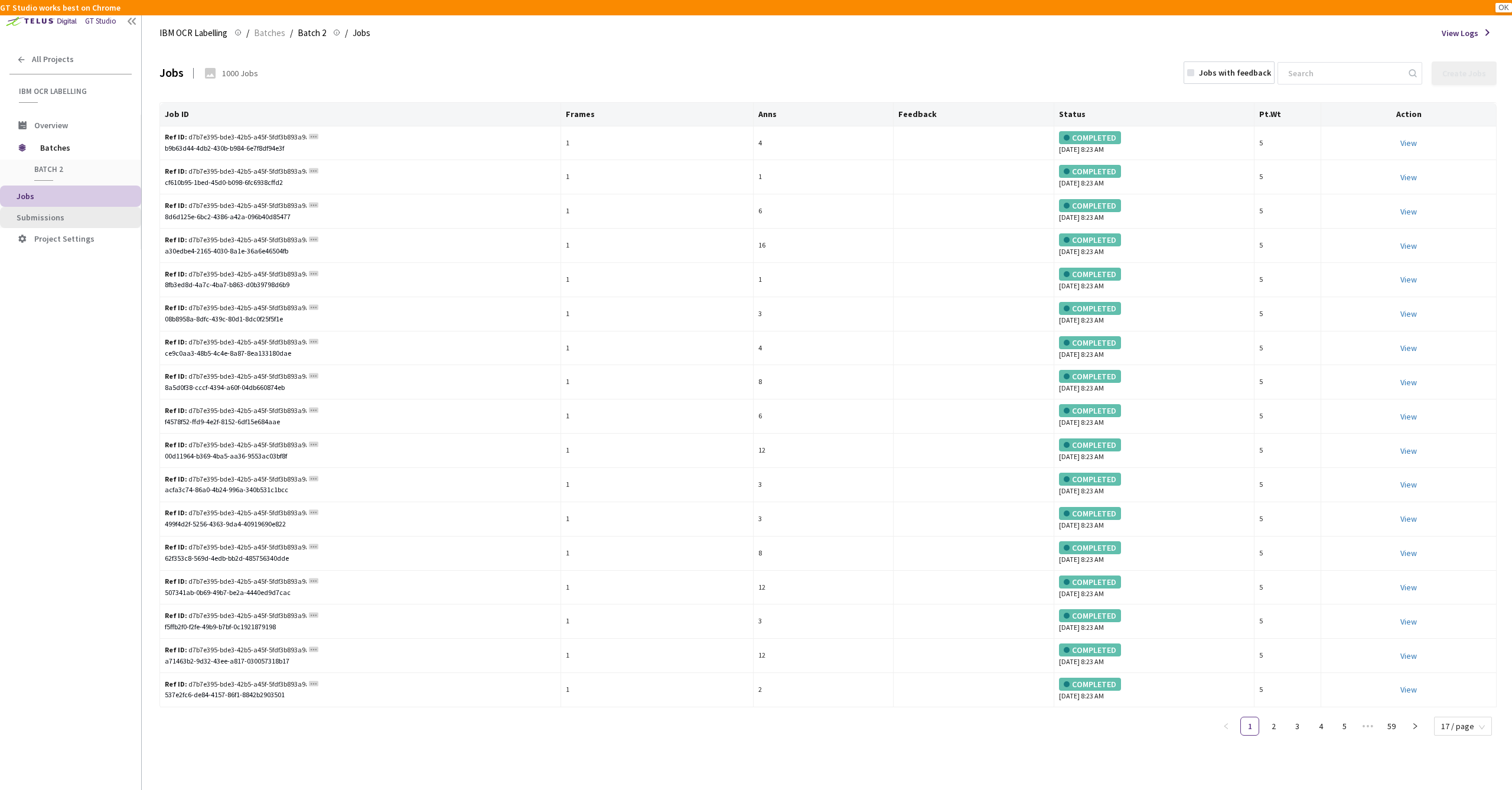
click at [44, 218] on span "Submissions" at bounding box center [40, 216] width 48 height 10
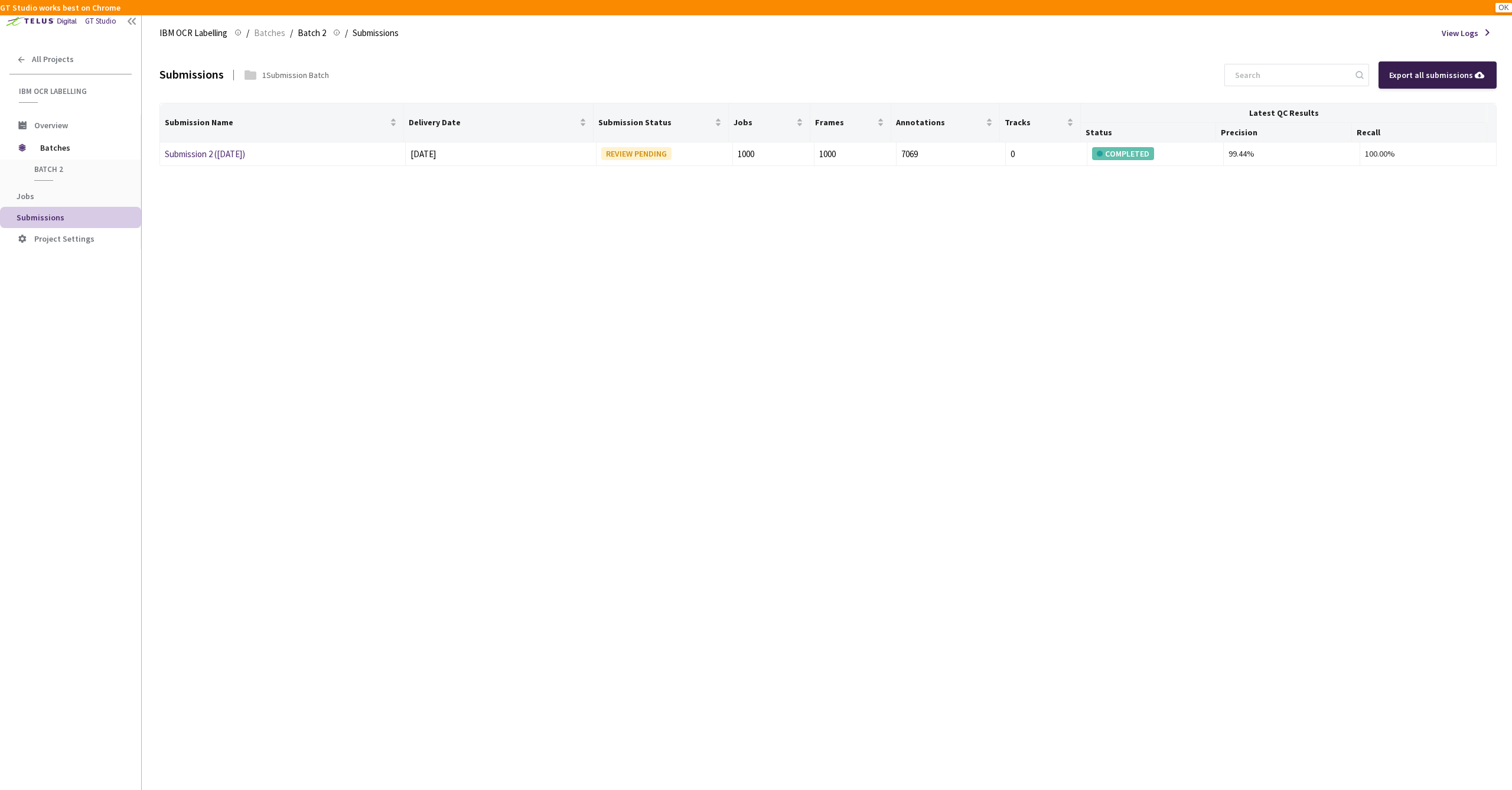
click at [1441, 78] on div "Export all submissions" at bounding box center [1437, 75] width 96 height 13
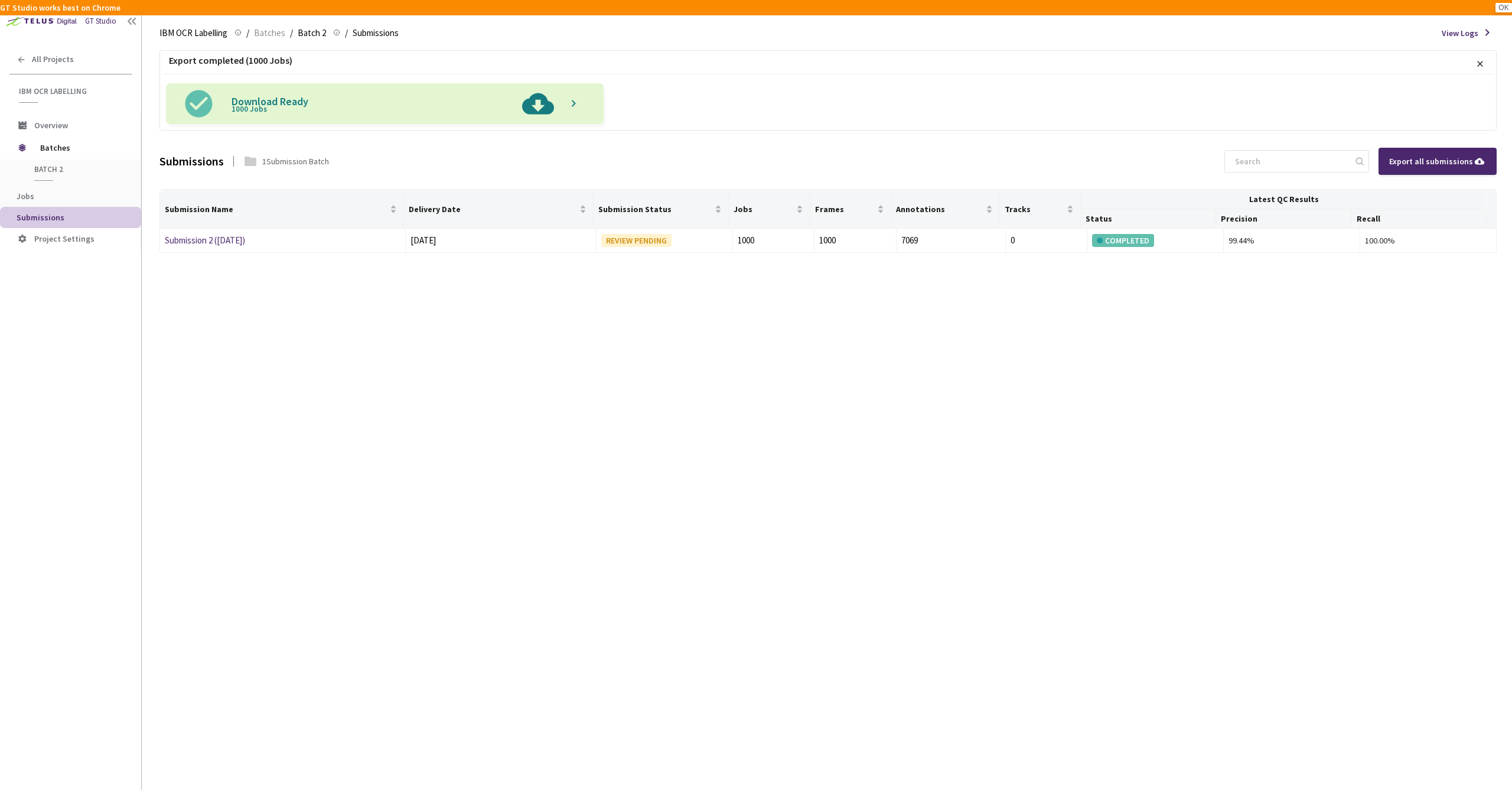
click at [540, 105] on img at bounding box center [538, 104] width 44 height 41
click at [275, 33] on span "Batches" at bounding box center [269, 33] width 31 height 14
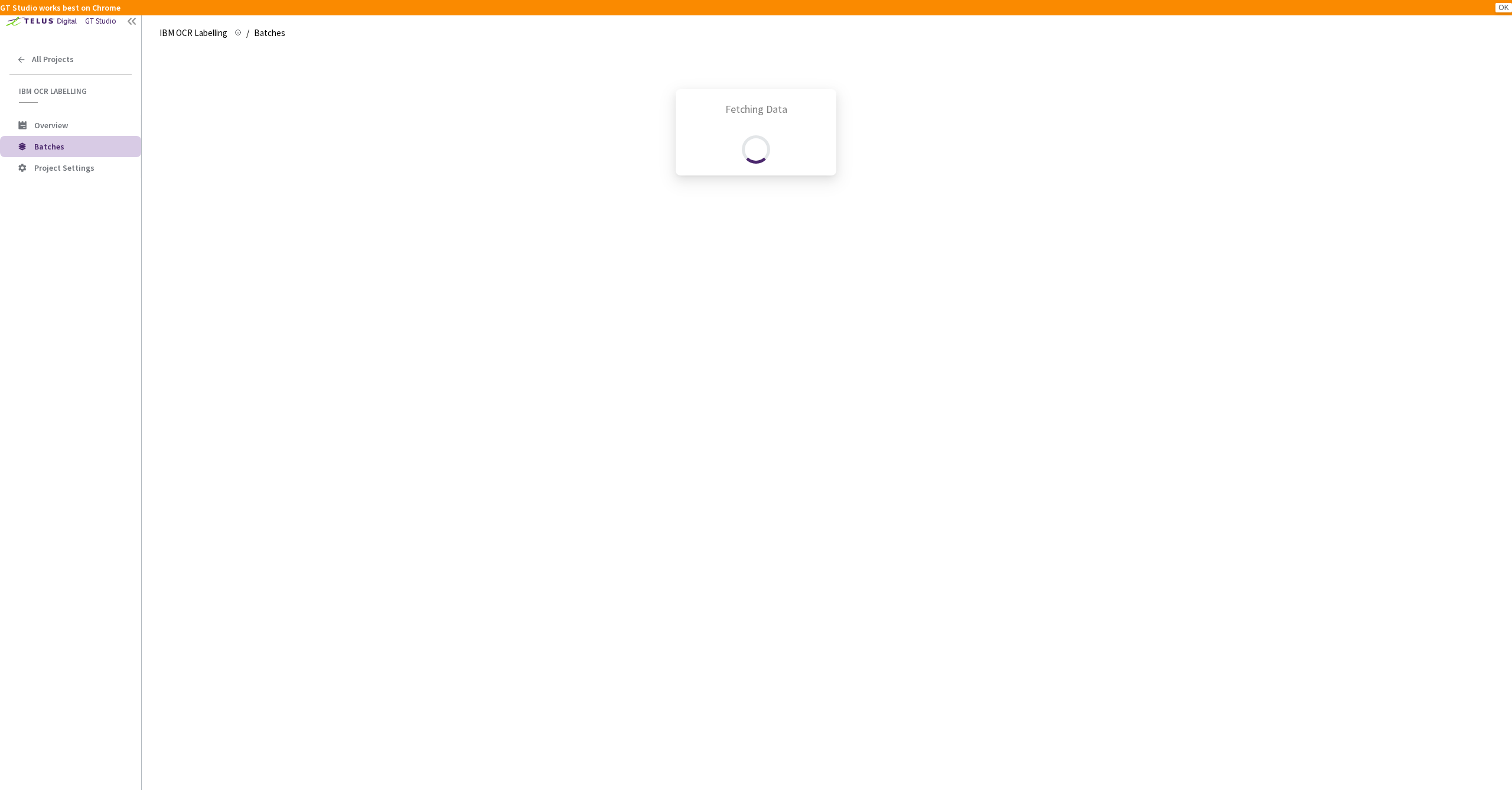
scroll to position [228, 0]
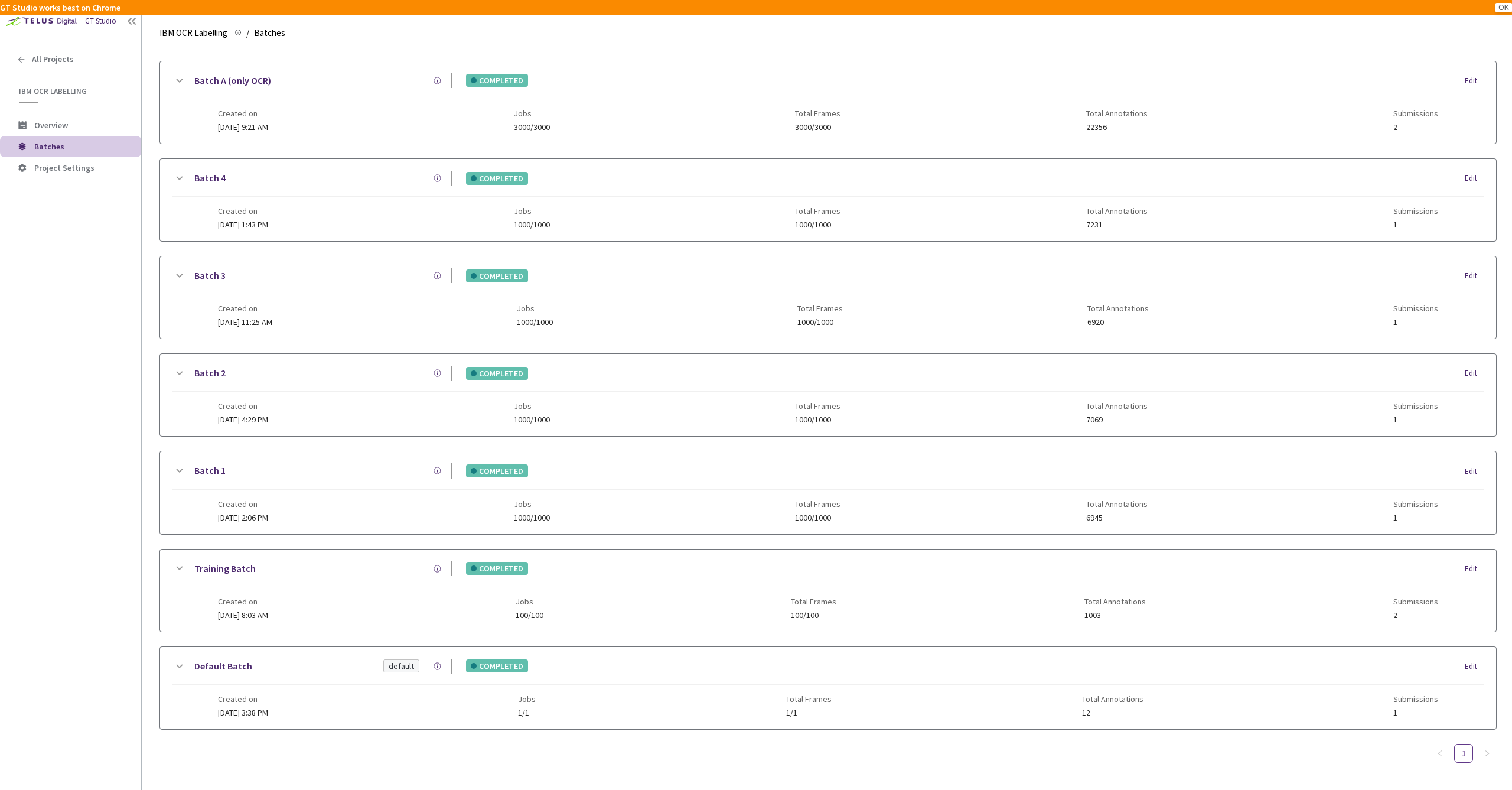
click at [251, 268] on div "Batch 3" at bounding box center [319, 276] width 266 height 15
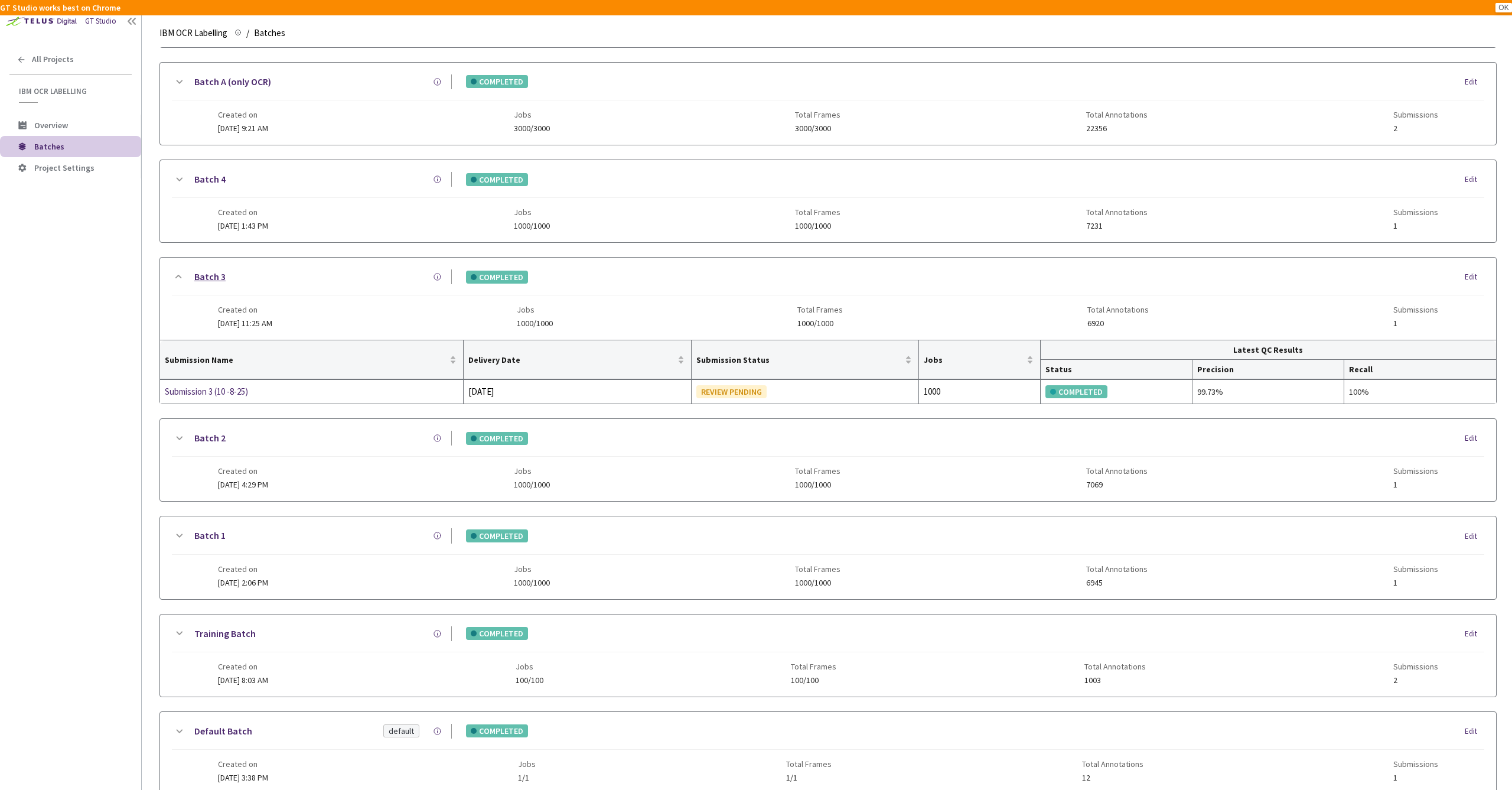
click at [205, 276] on link "Batch 3" at bounding box center [209, 277] width 31 height 15
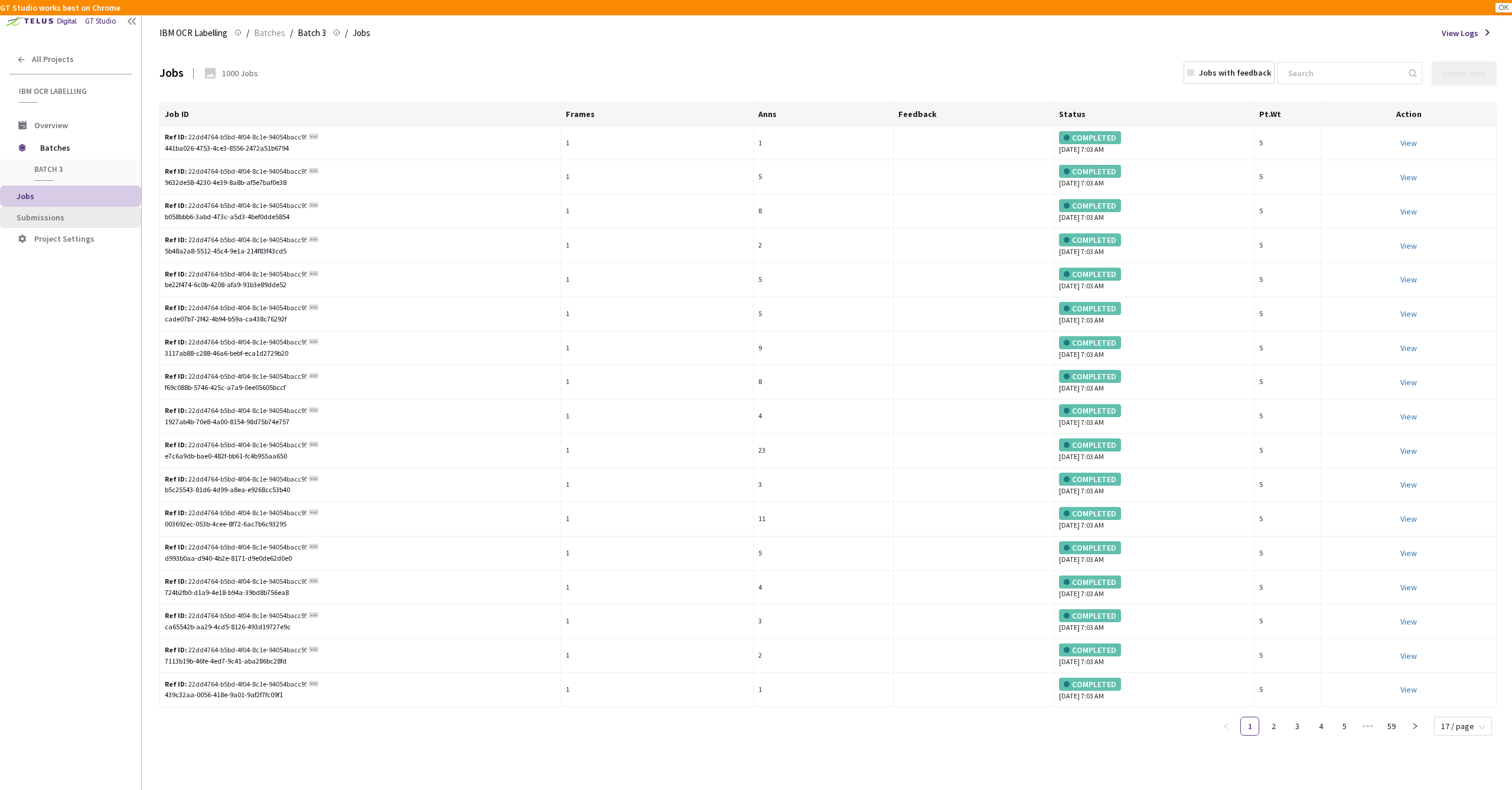
click at [72, 217] on span "Submissions" at bounding box center [74, 217] width 115 height 10
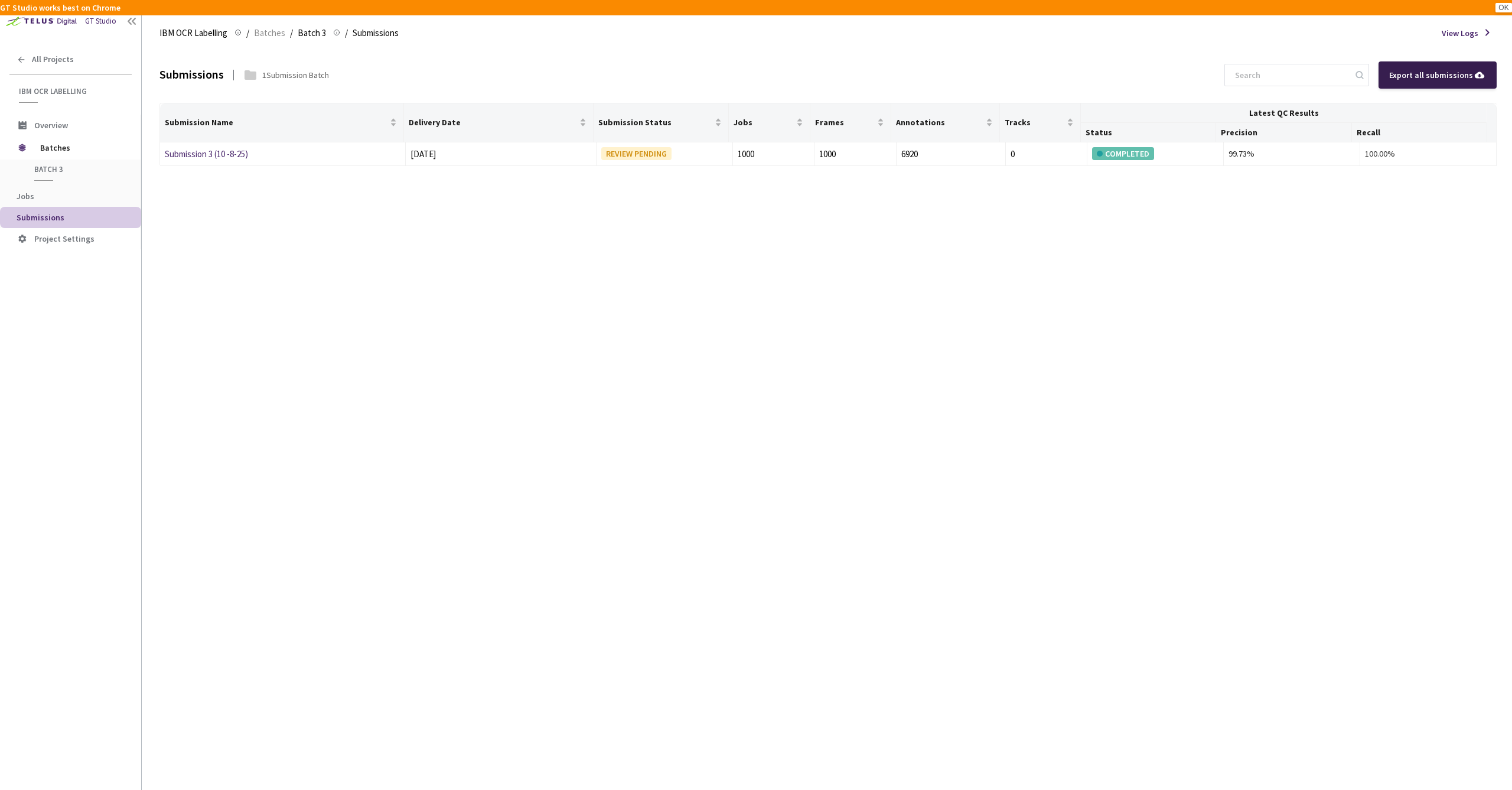
click at [1426, 75] on div "Export all submissions" at bounding box center [1437, 75] width 96 height 13
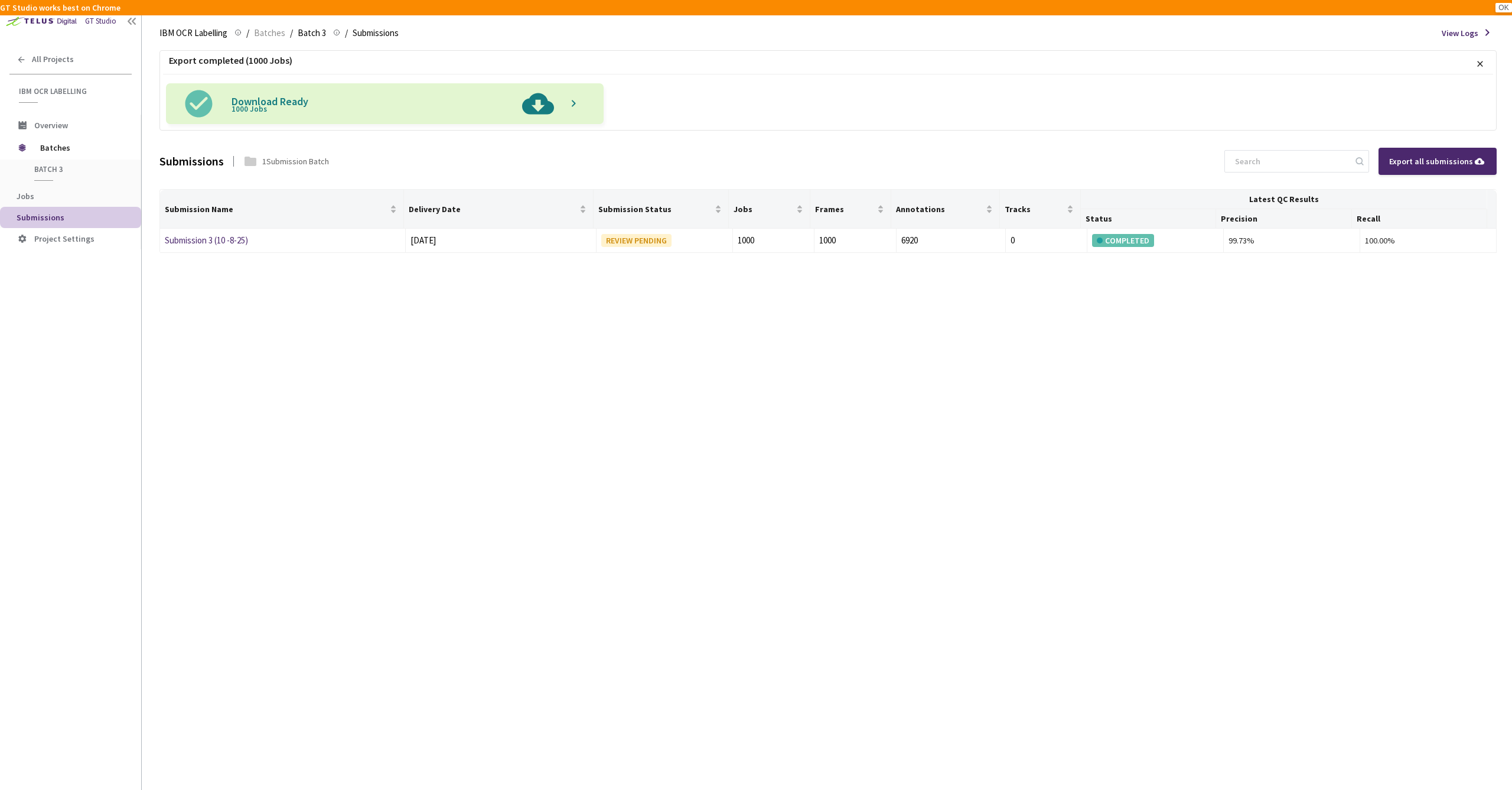
click at [537, 107] on img at bounding box center [538, 104] width 44 height 41
click at [275, 35] on span "Batches" at bounding box center [269, 33] width 31 height 14
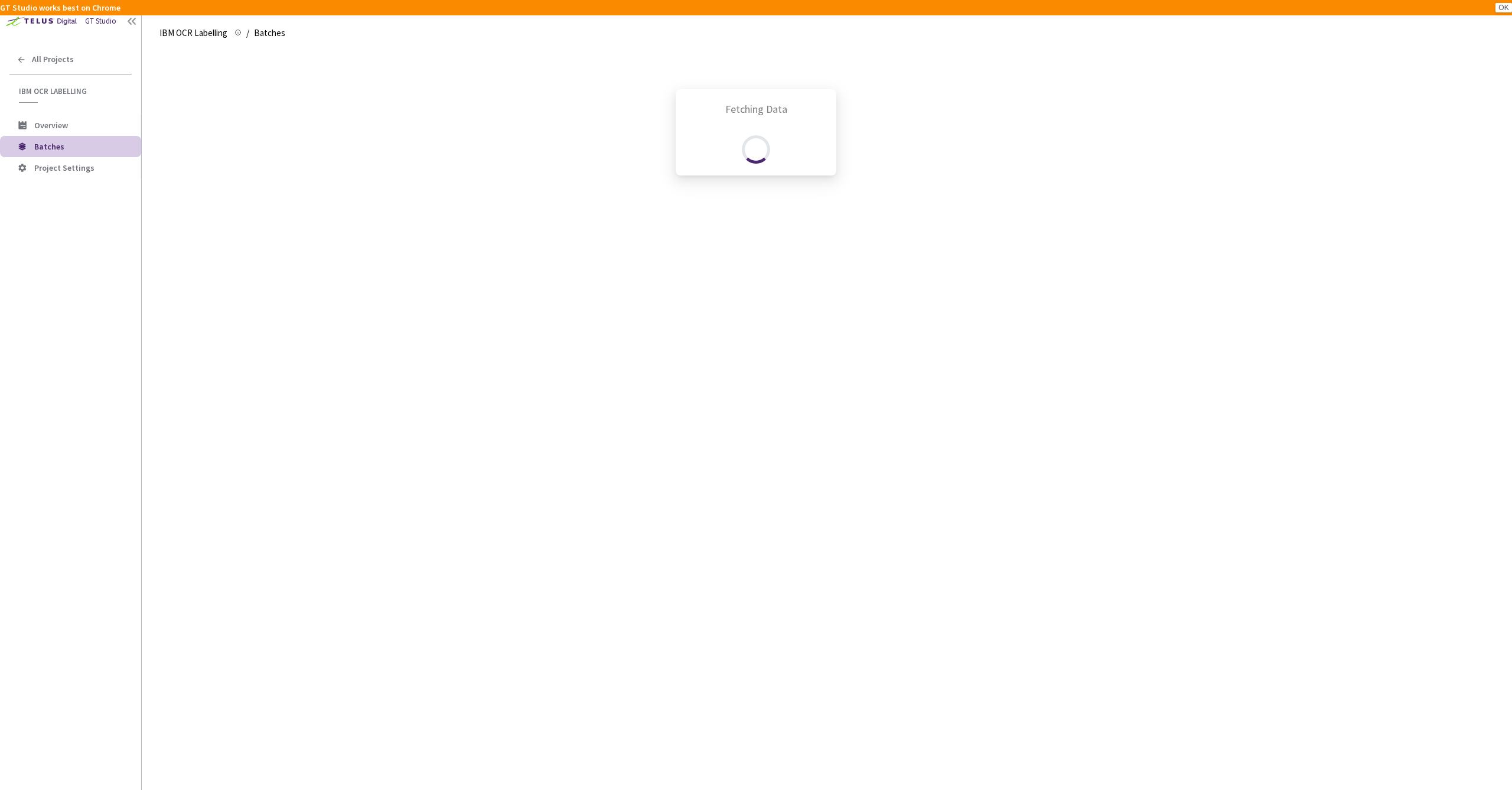
scroll to position [228, 0]
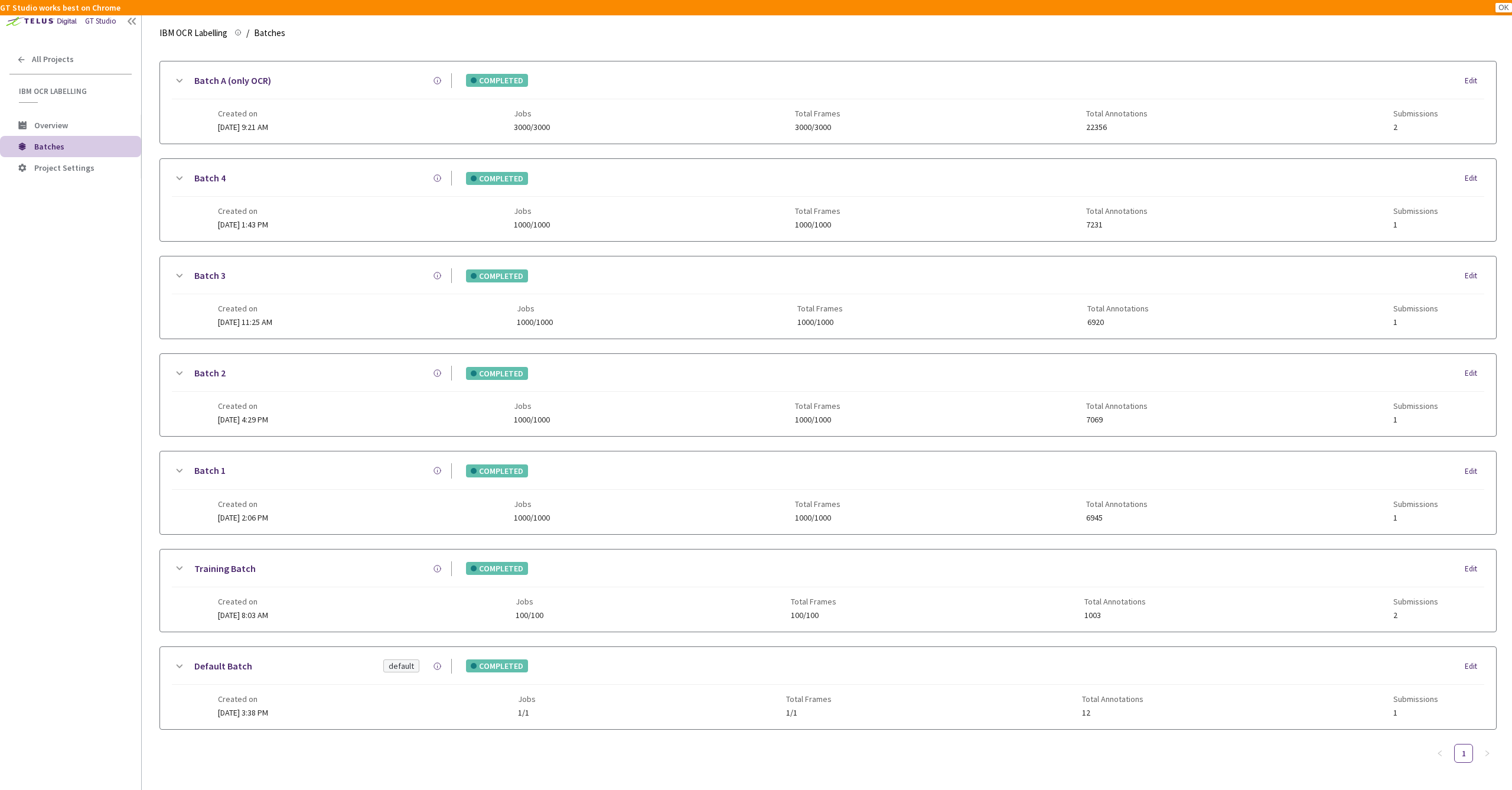
click at [298, 171] on div "Batch 4" at bounding box center [319, 178] width 266 height 15
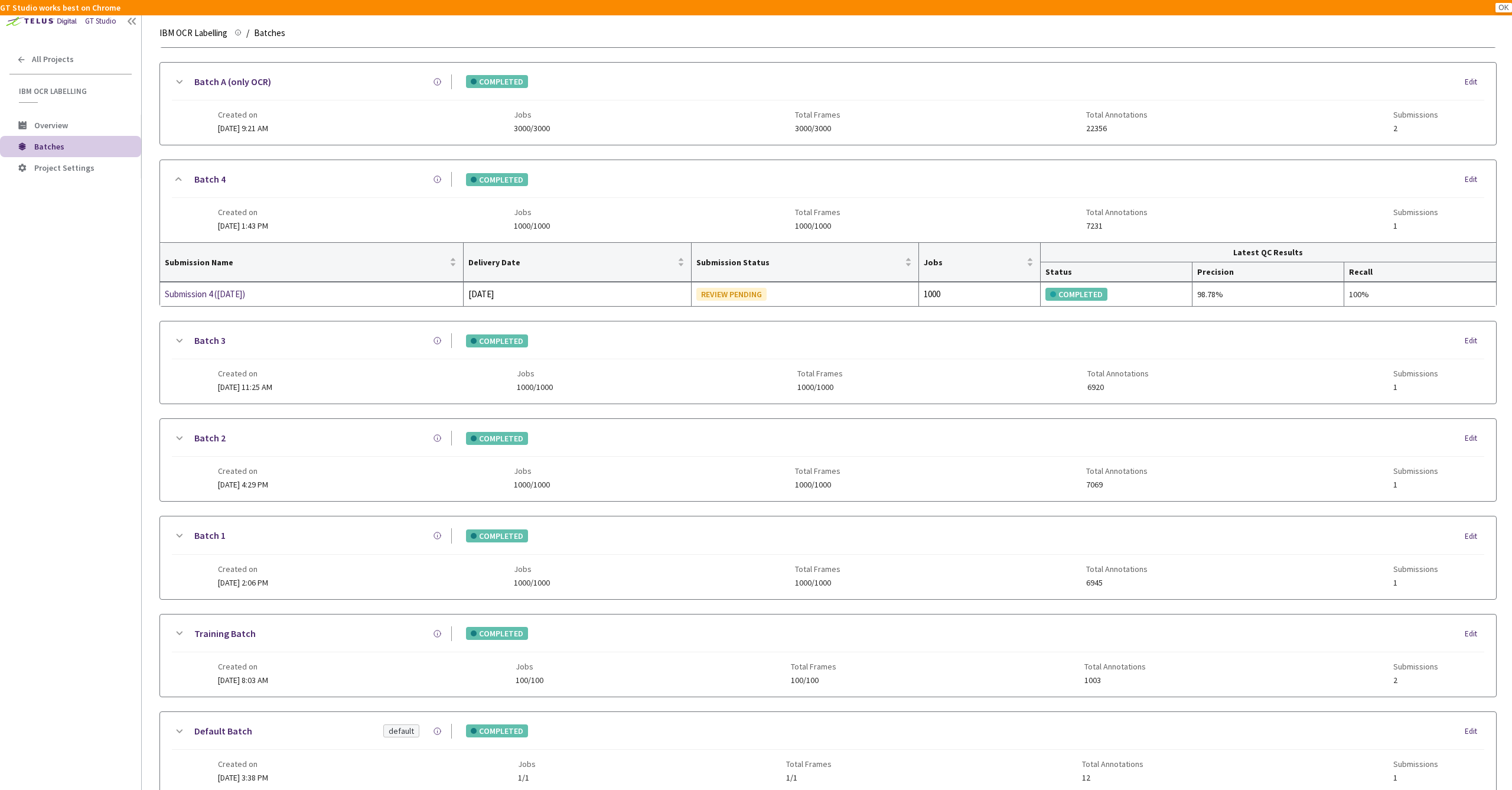
click at [250, 346] on div "Batch 3" at bounding box center [319, 341] width 266 height 15
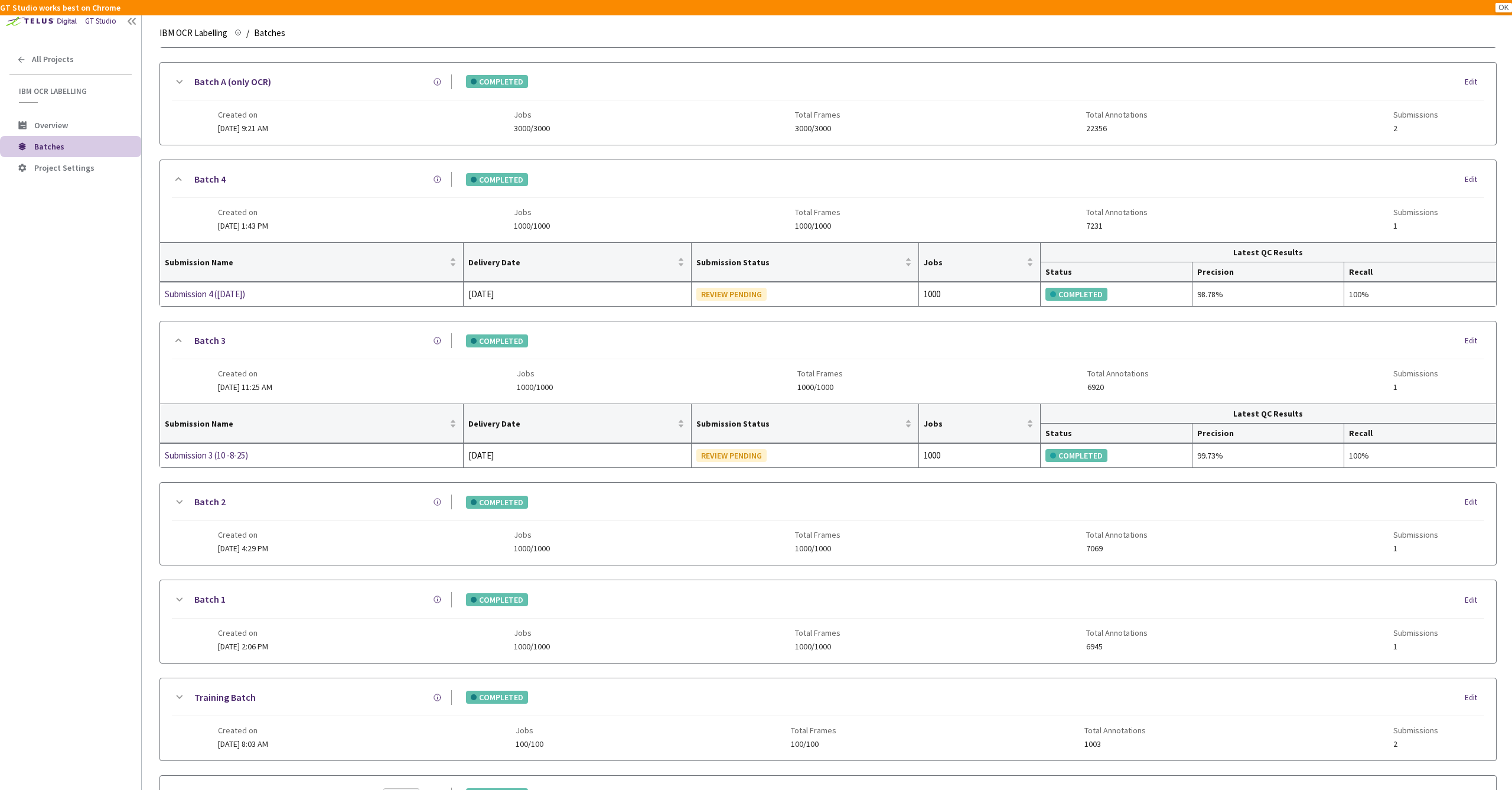
click at [253, 343] on div "Batch 3" at bounding box center [319, 341] width 266 height 15
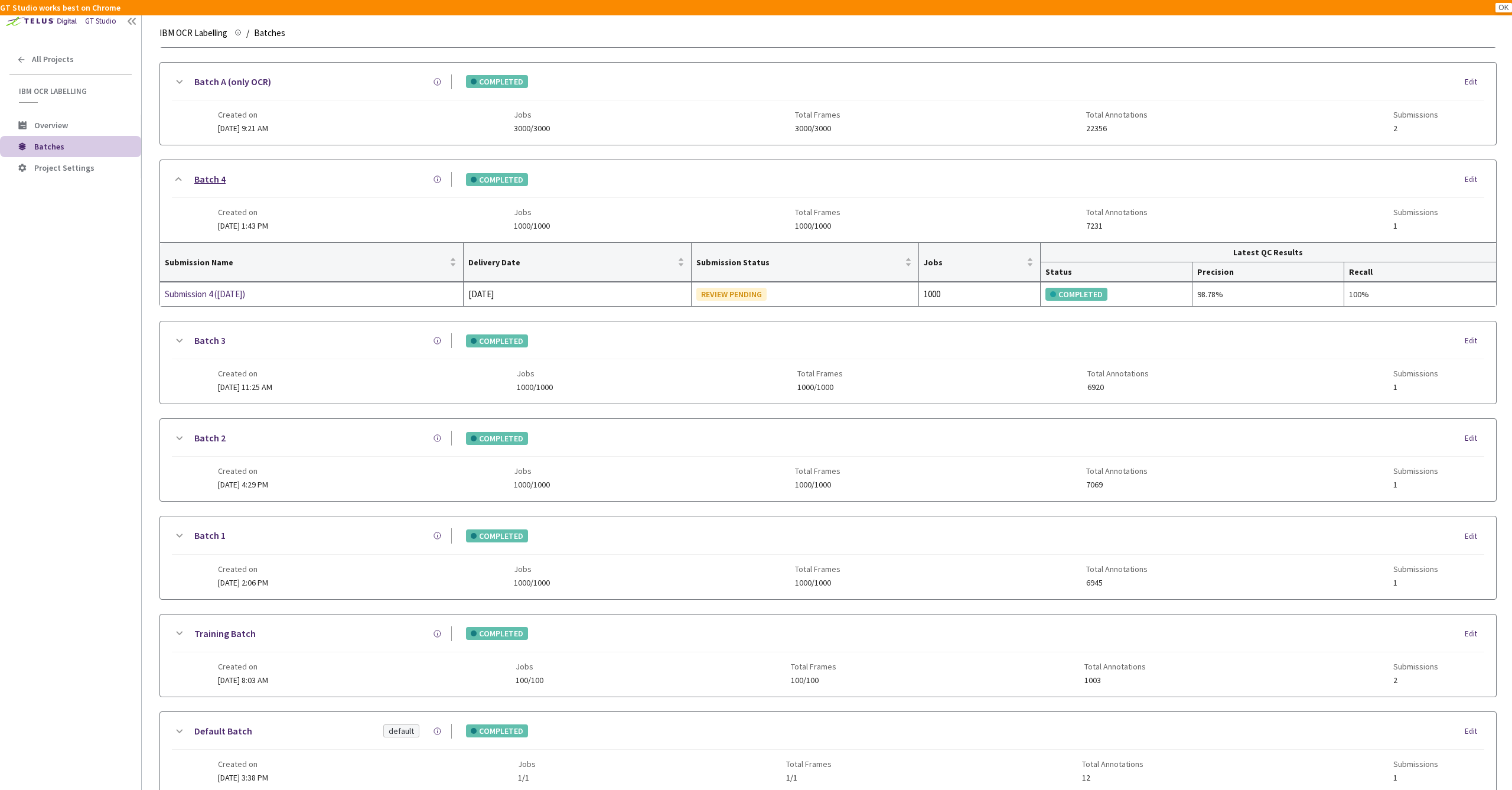
click at [214, 175] on link "Batch 4" at bounding box center [209, 180] width 31 height 15
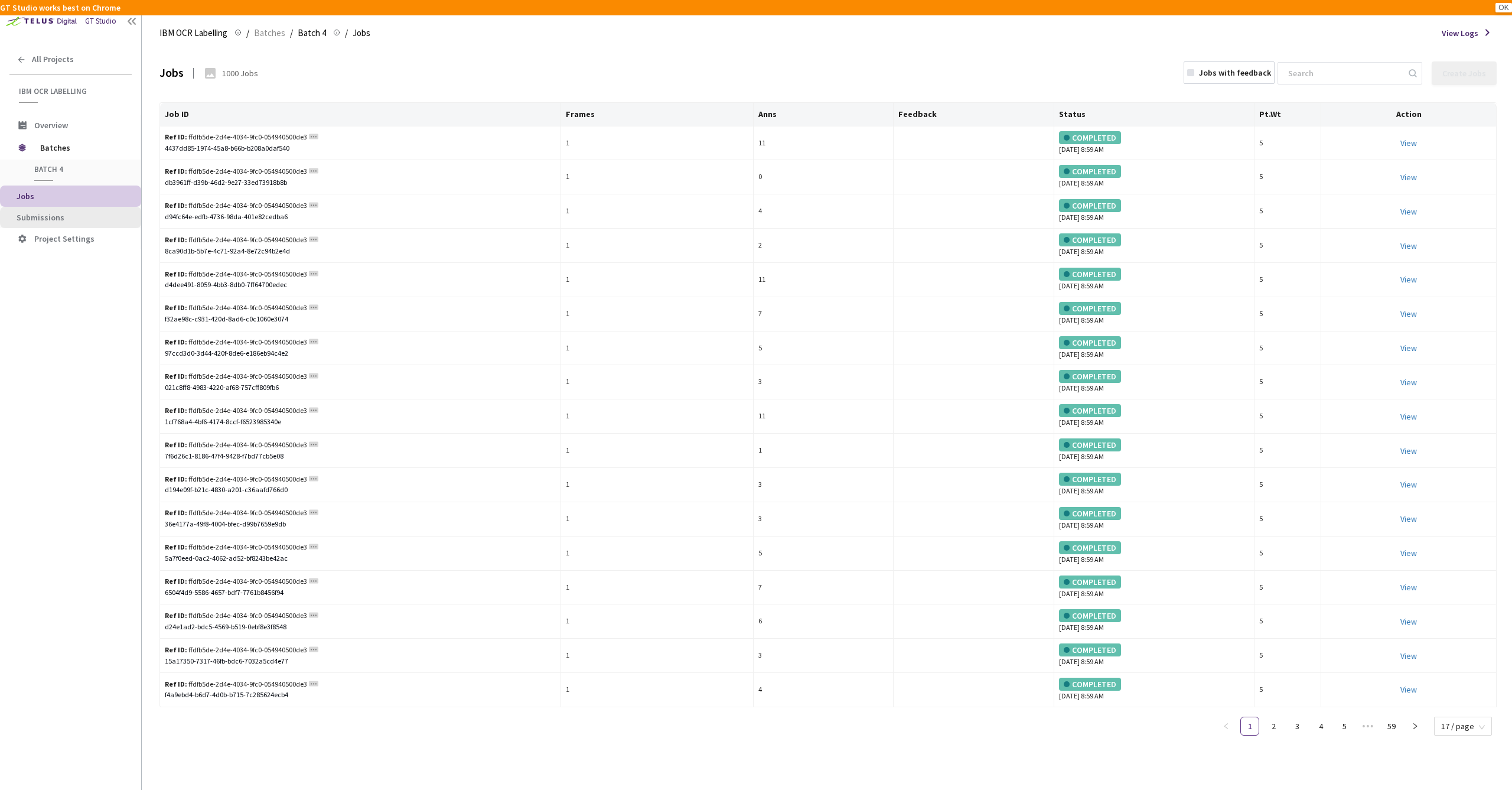
click at [67, 216] on span "Submissions" at bounding box center [74, 217] width 115 height 10
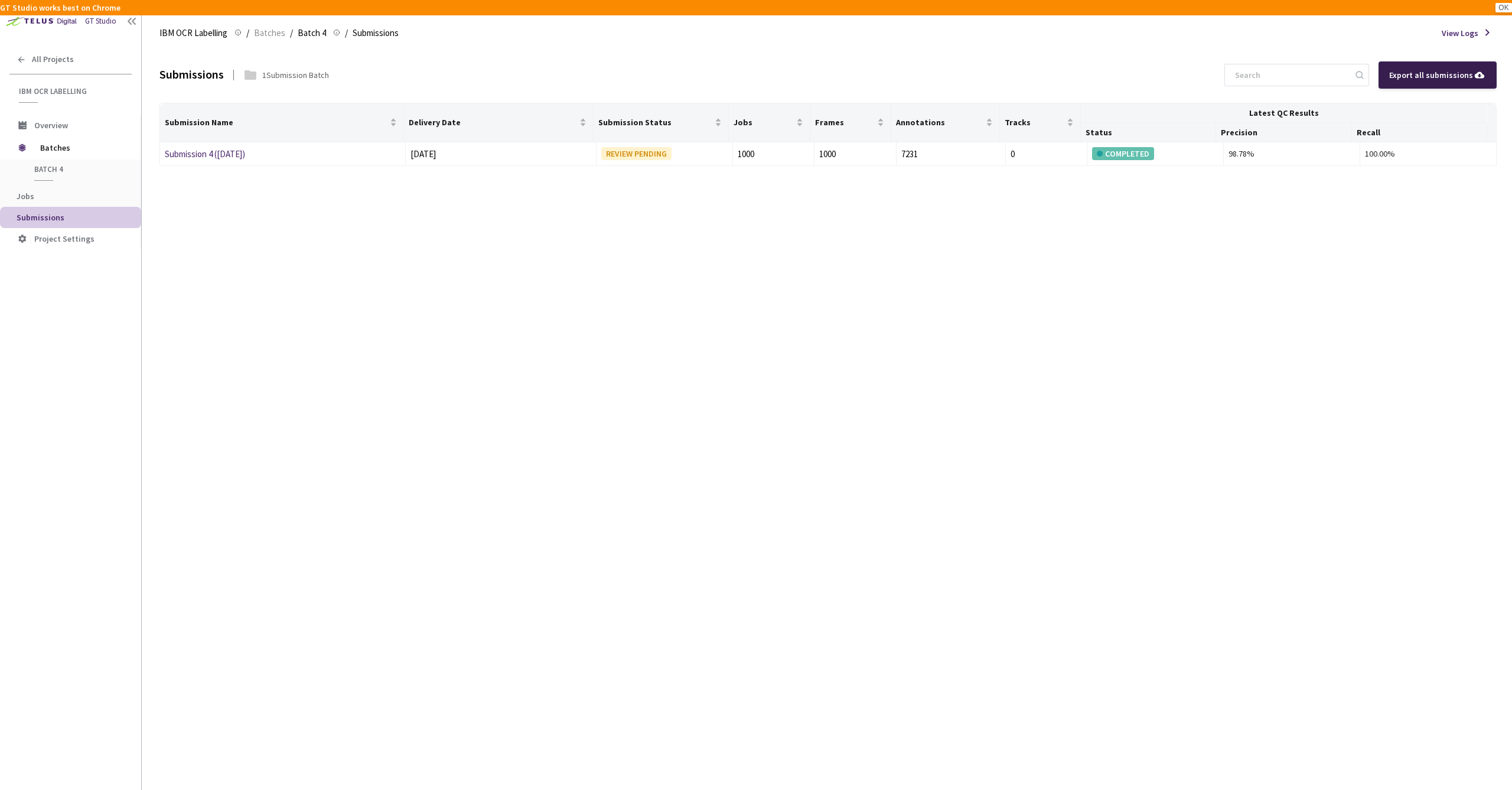
click at [1448, 72] on div "Export all submissions" at bounding box center [1437, 75] width 96 height 13
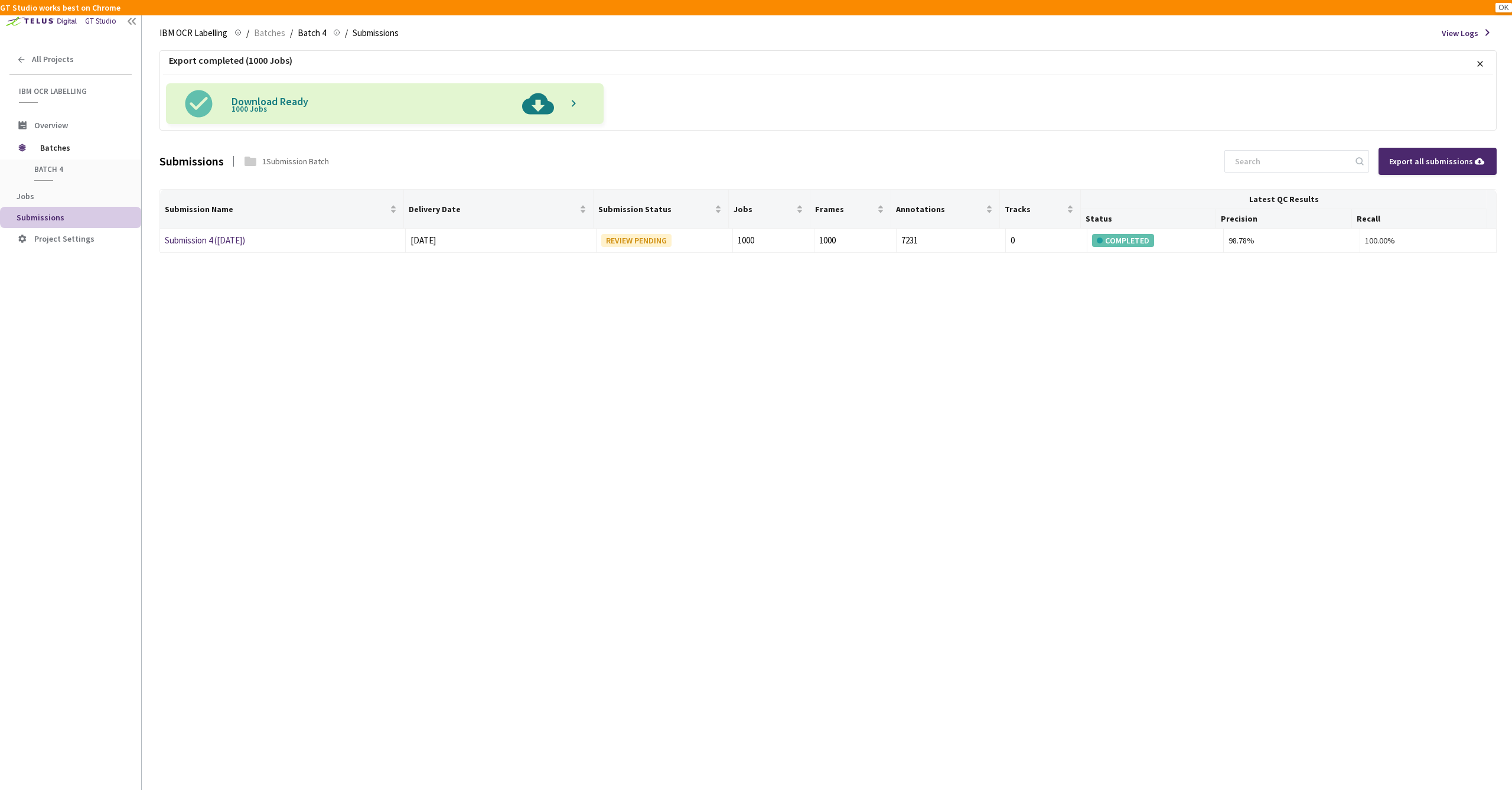
click at [541, 98] on img at bounding box center [538, 104] width 44 height 41
click at [268, 30] on span "Batches" at bounding box center [269, 33] width 31 height 14
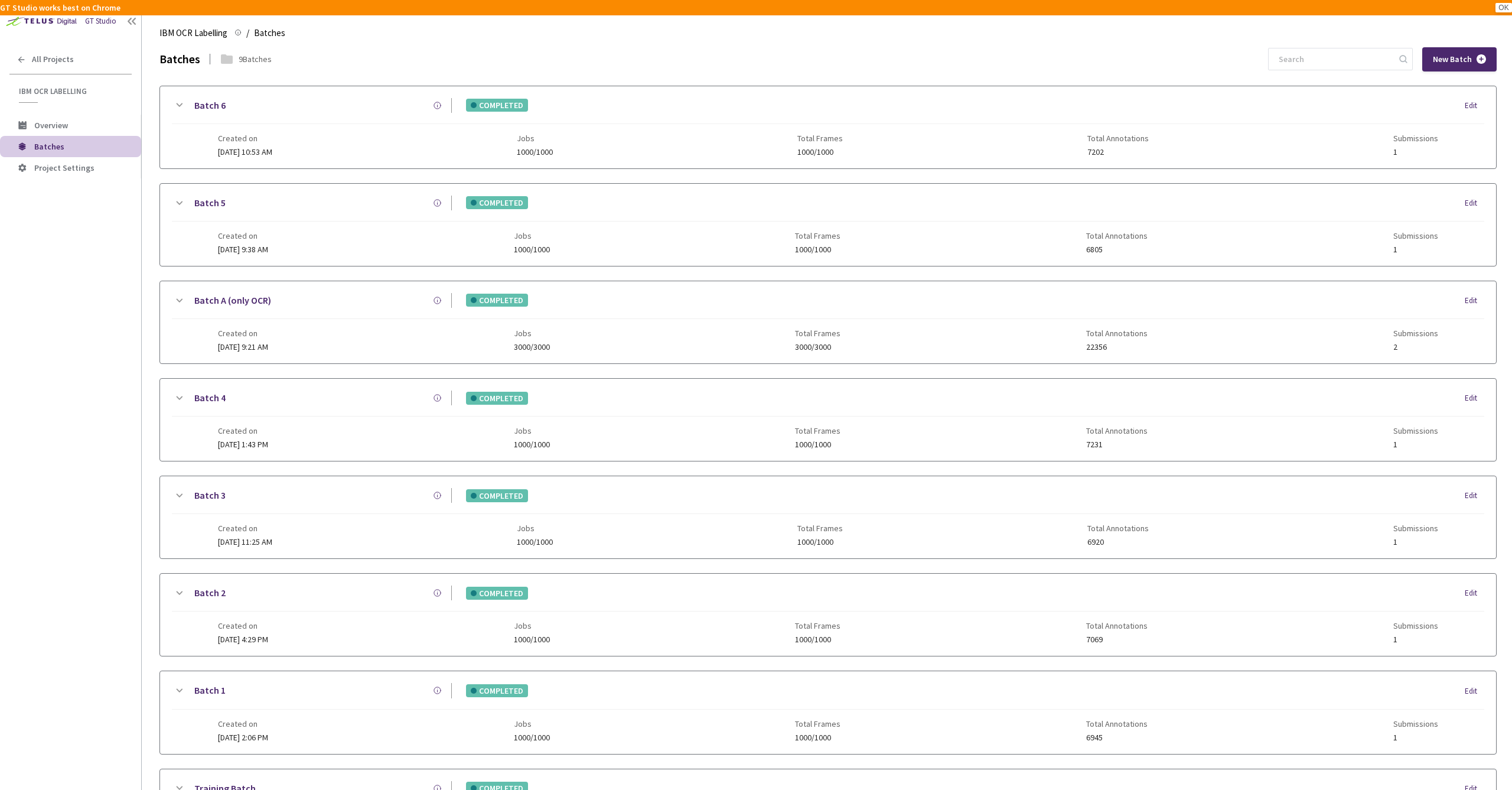
click at [303, 202] on div "Batch 5" at bounding box center [319, 203] width 266 height 15
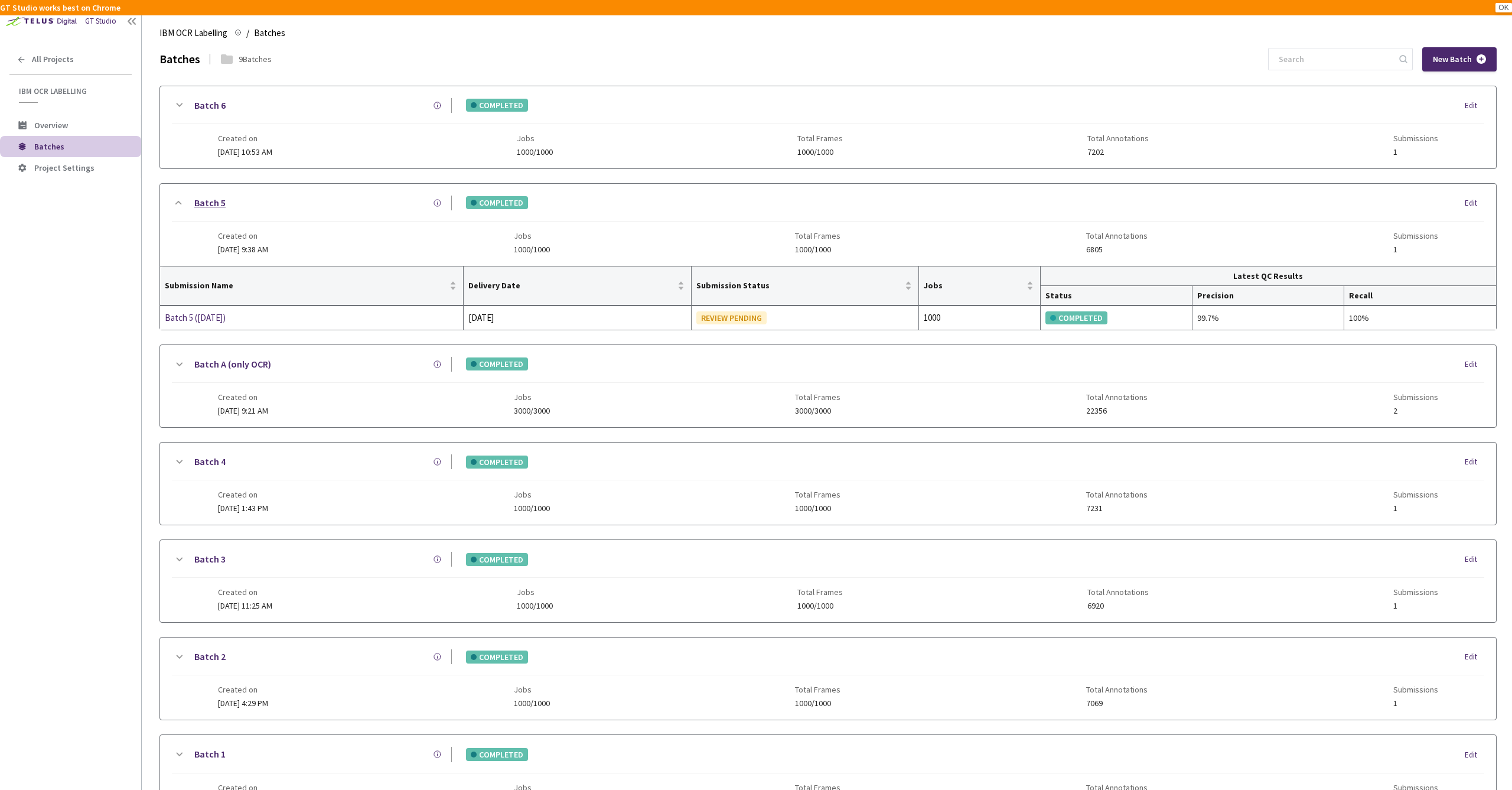
click at [212, 198] on link "Batch 5" at bounding box center [209, 203] width 31 height 15
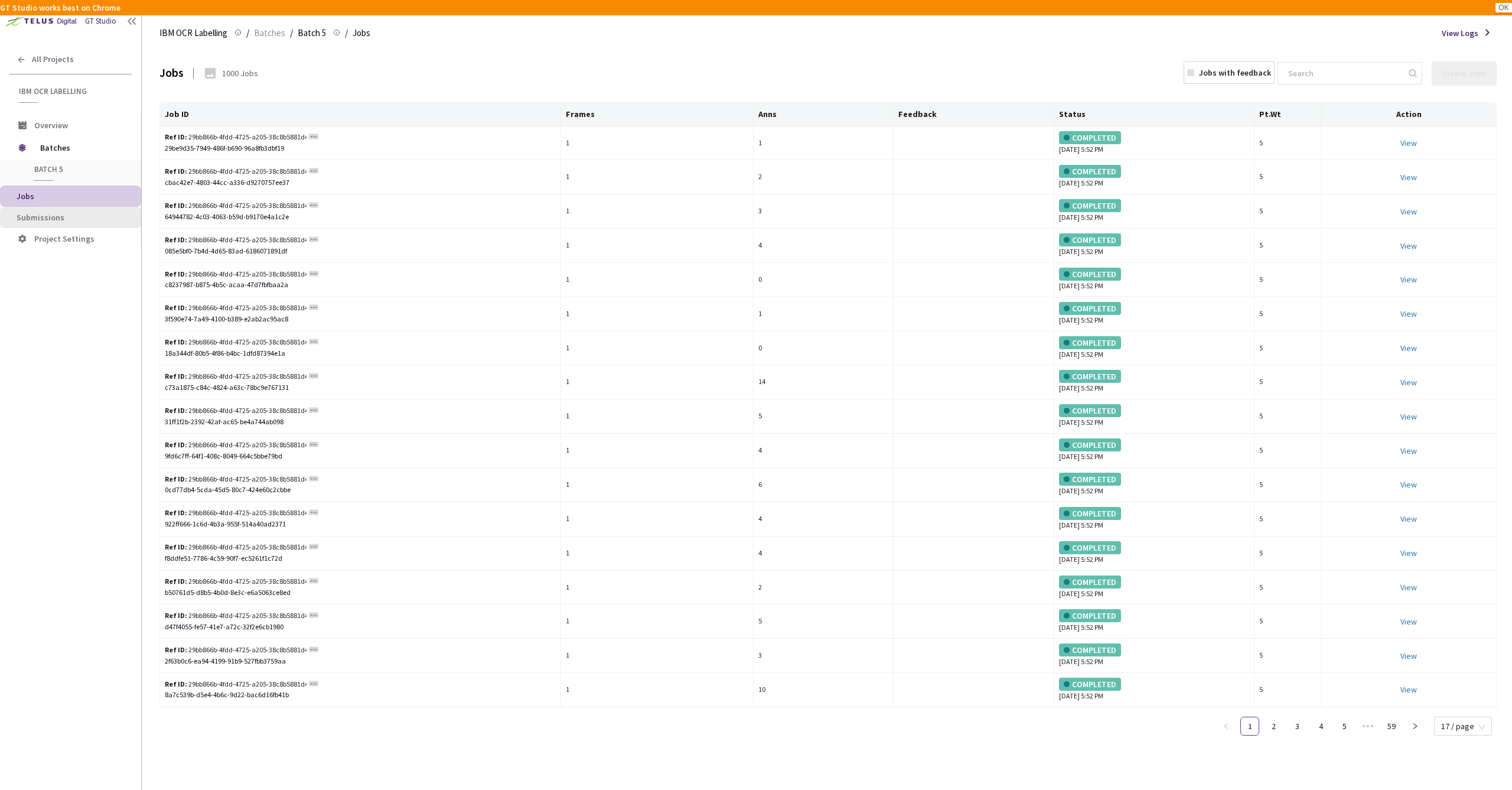
click at [79, 216] on span "Submissions" at bounding box center [74, 217] width 115 height 10
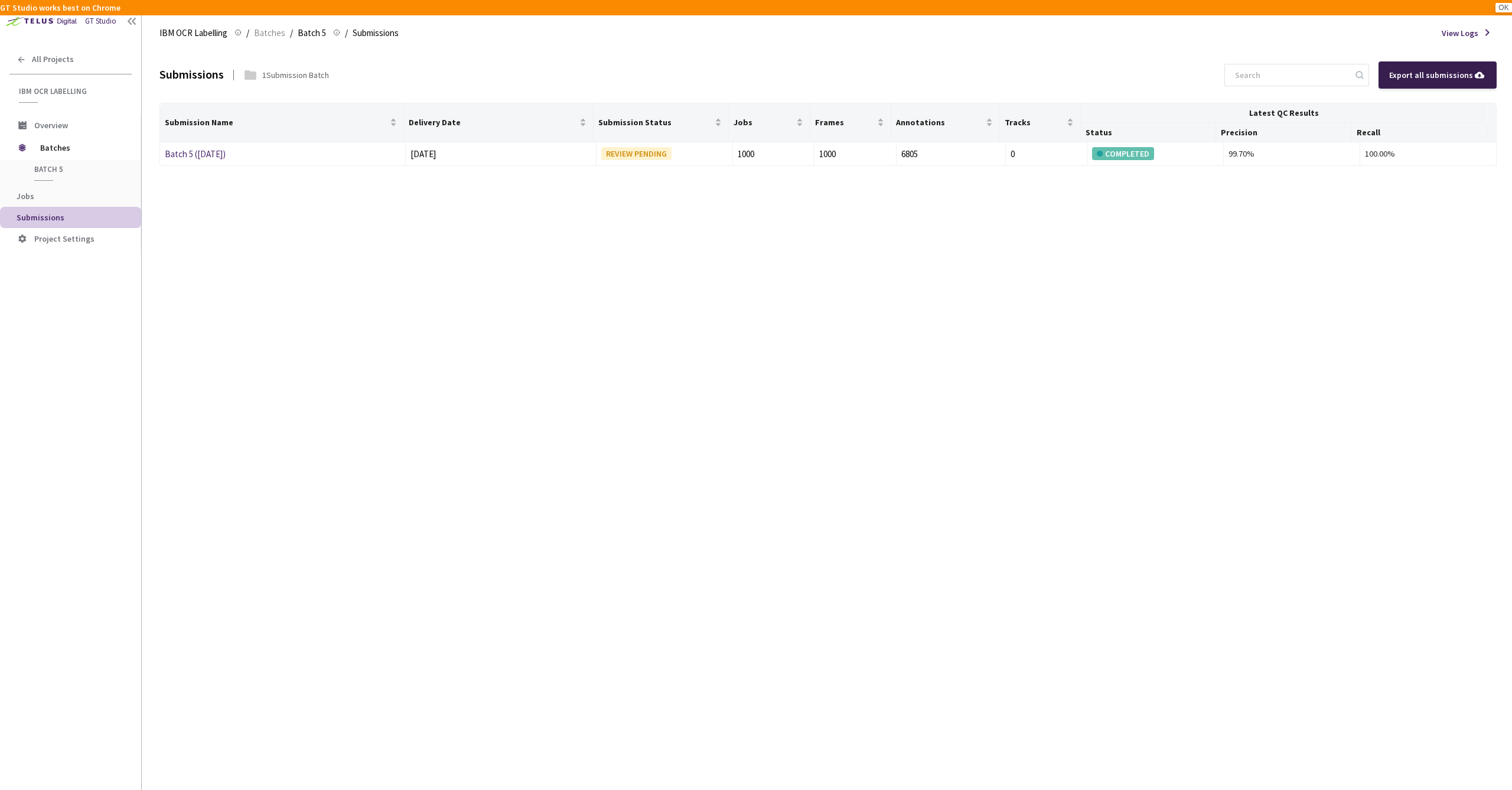
click at [1419, 76] on div "Export all submissions" at bounding box center [1437, 75] width 96 height 13
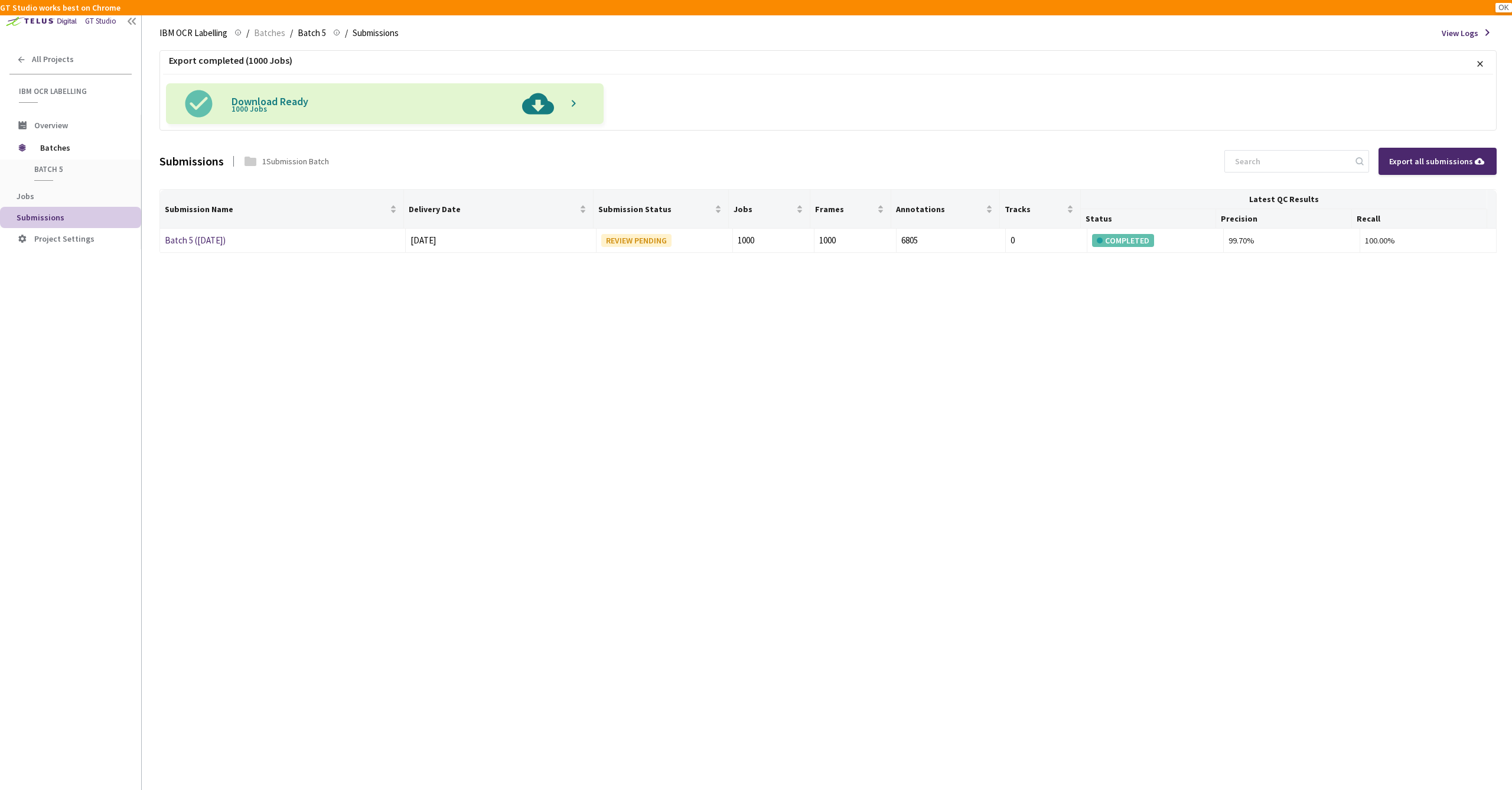
click at [542, 105] on img at bounding box center [538, 104] width 44 height 41
click at [275, 35] on span "Batches" at bounding box center [269, 33] width 31 height 14
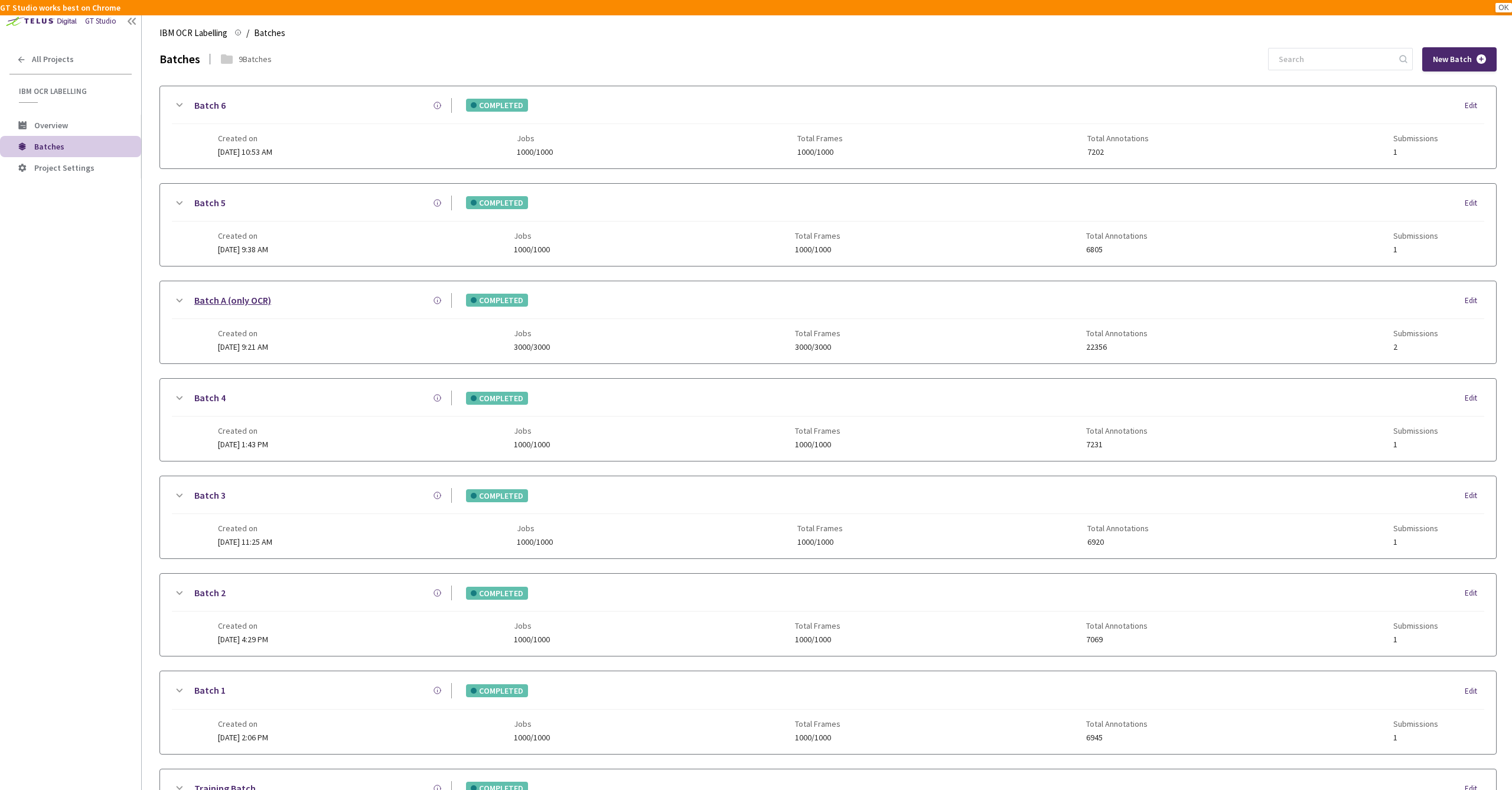
click at [250, 300] on link "Batch A (only OCR)" at bounding box center [232, 301] width 77 height 15
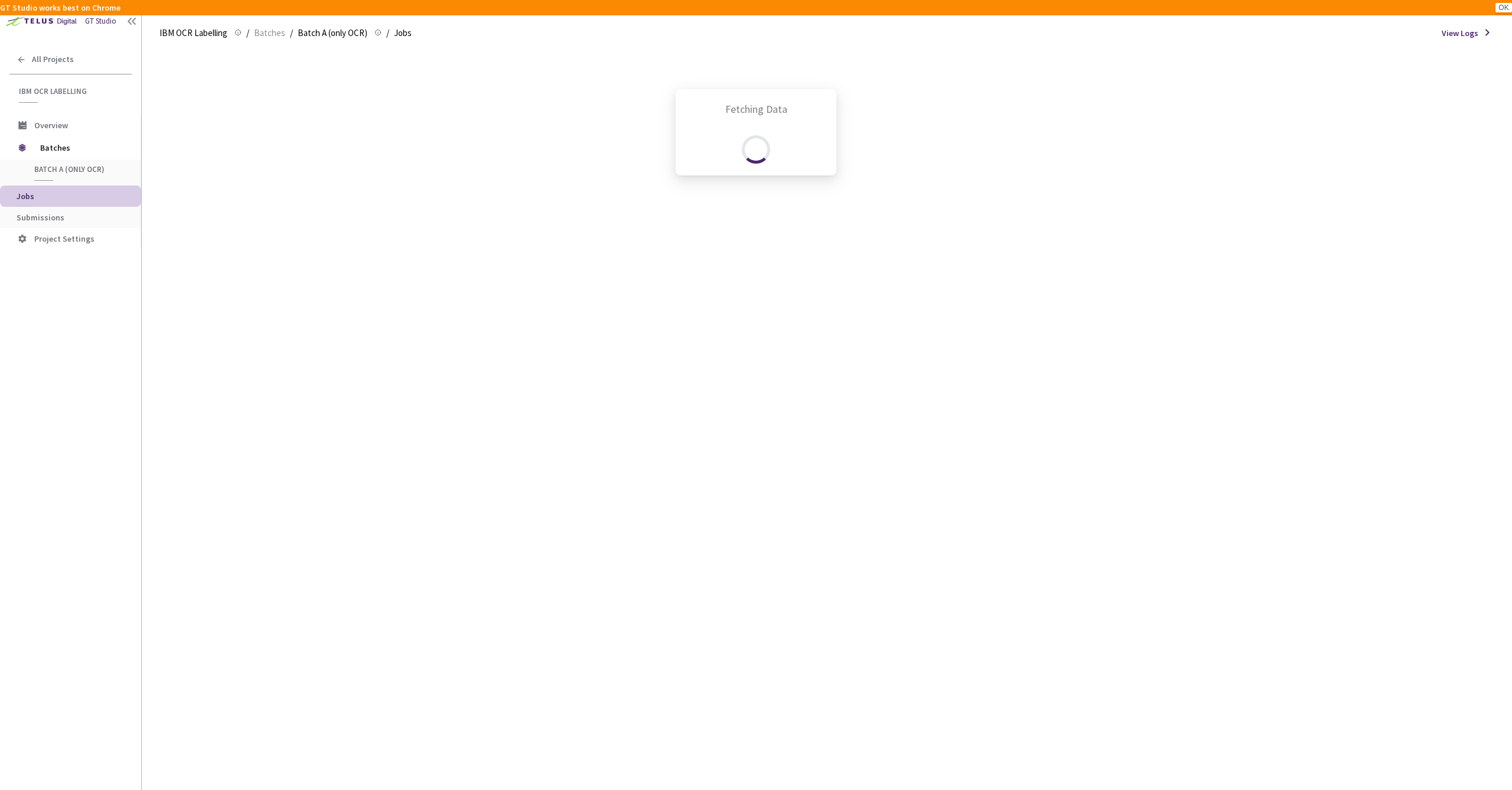
click at [58, 216] on div "Fetching Data" at bounding box center [756, 395] width 1512 height 790
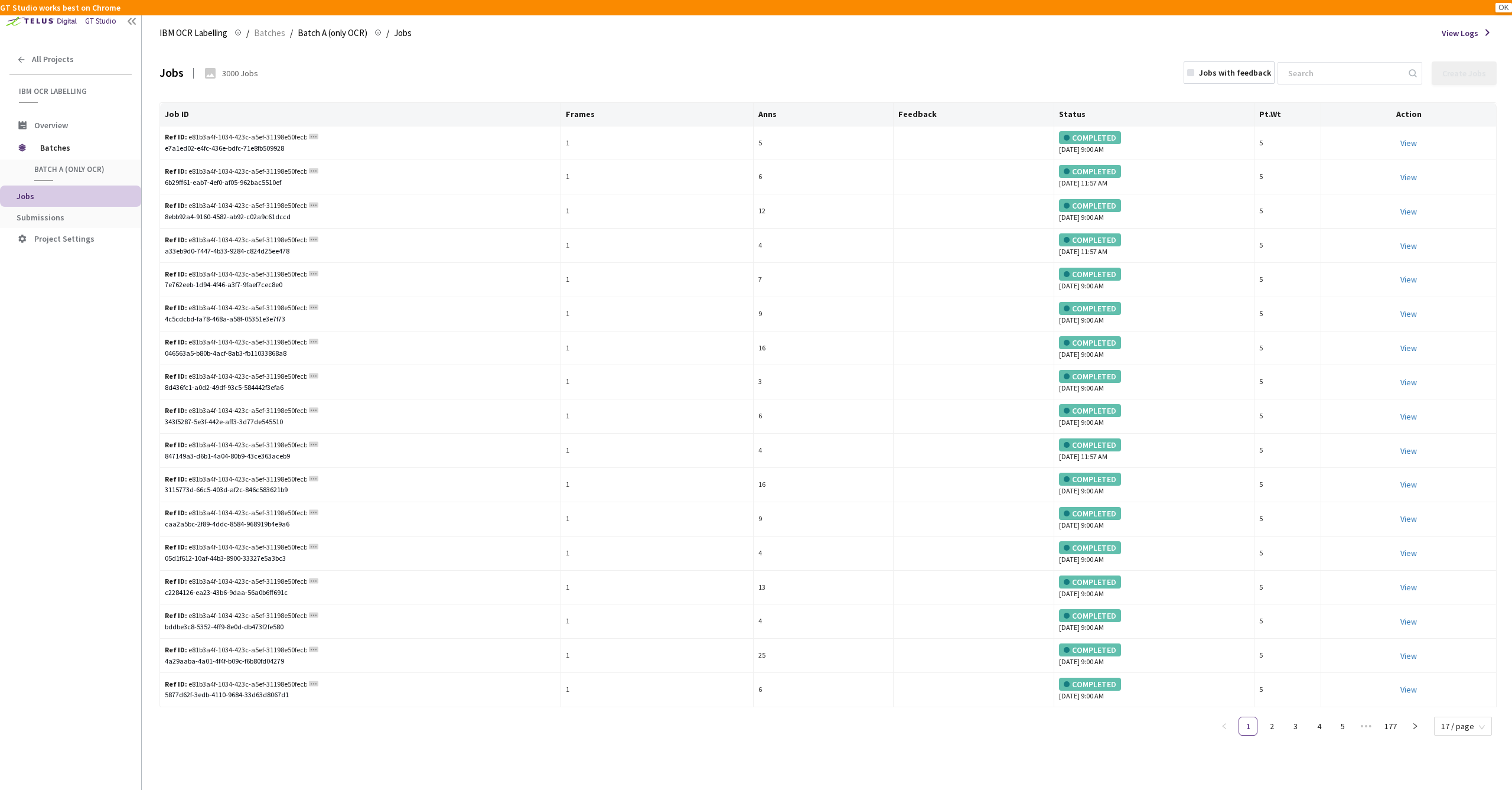
click at [34, 216] on span "Submissions" at bounding box center [40, 216] width 48 height 10
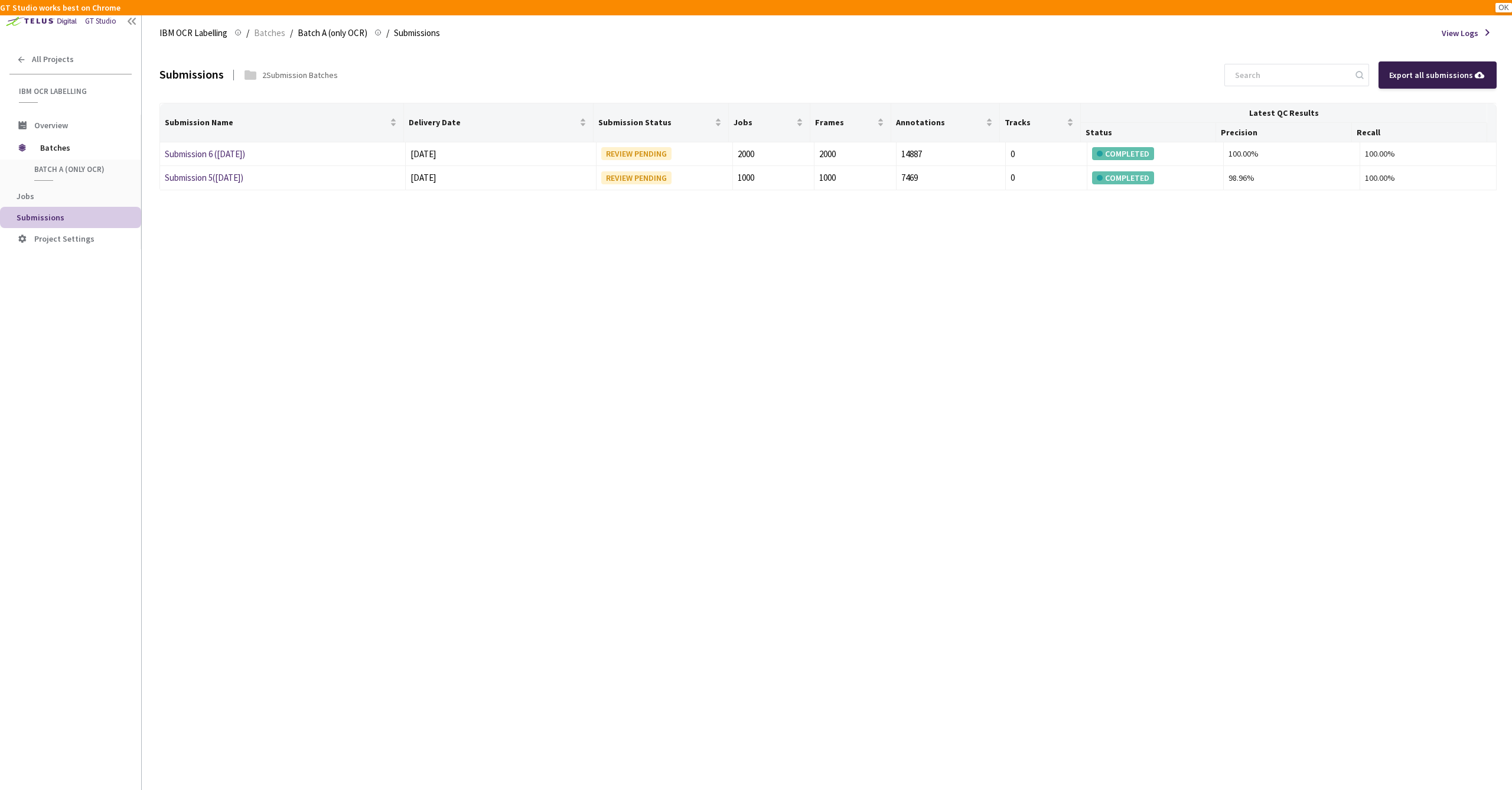
click at [1457, 76] on div "Export all submissions" at bounding box center [1437, 75] width 96 height 13
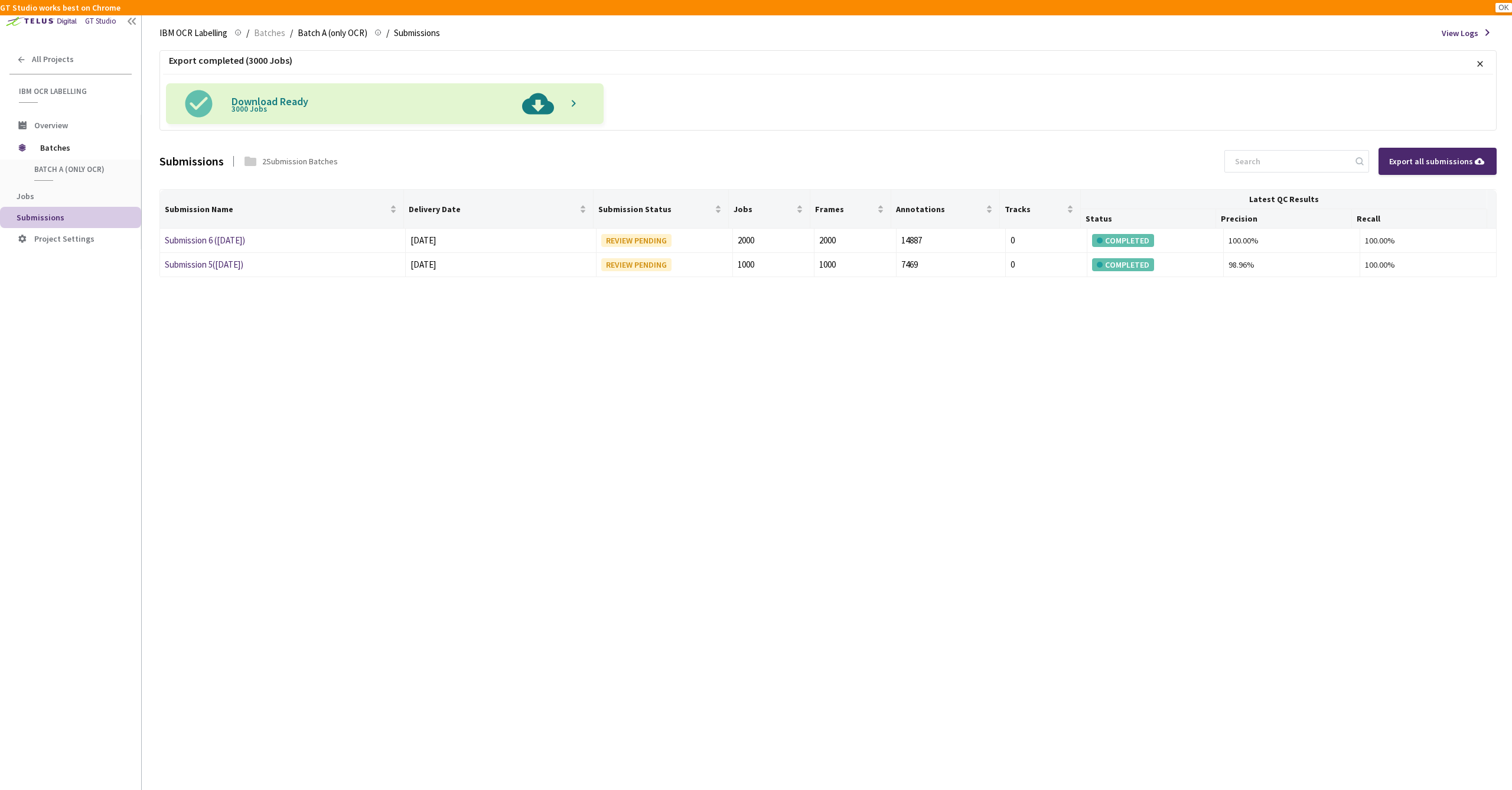
click at [543, 106] on img at bounding box center [538, 104] width 44 height 41
